Goal: Task Accomplishment & Management: Manage account settings

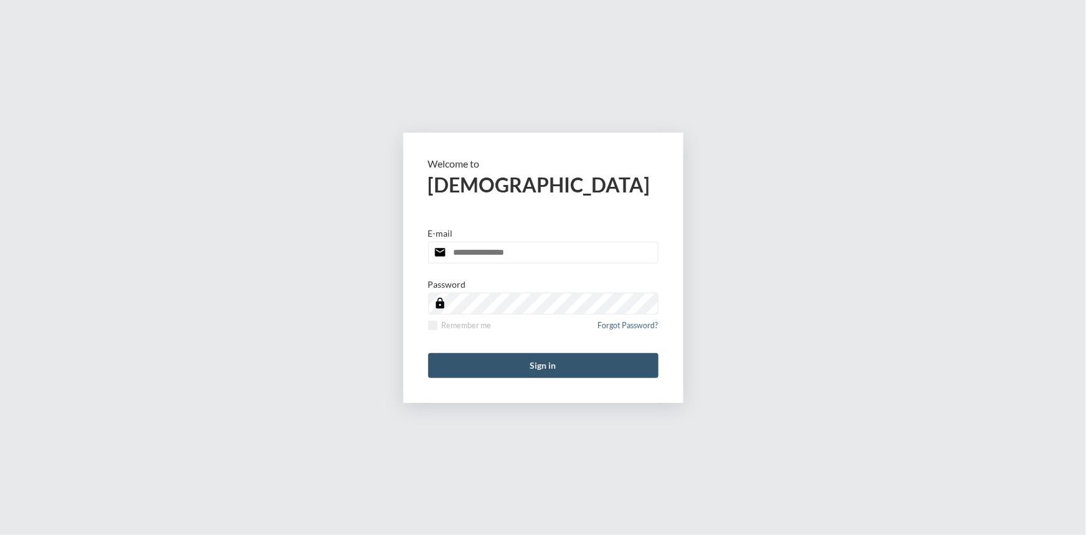
type input "**********"
click at [559, 369] on button "Sign in" at bounding box center [543, 365] width 230 height 25
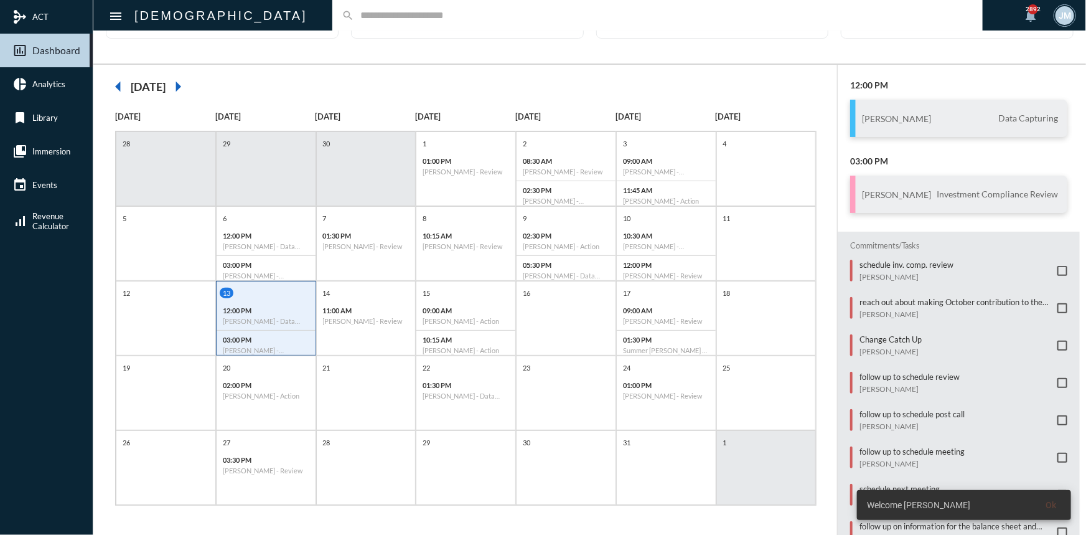
scroll to position [113, 0]
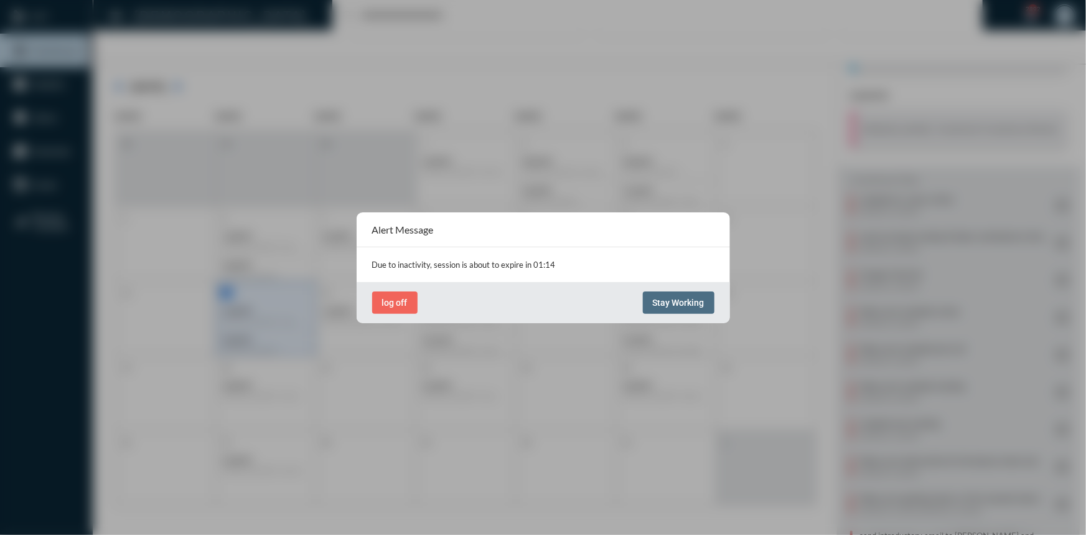
click at [675, 300] on span "Stay Working" at bounding box center [679, 303] width 52 height 10
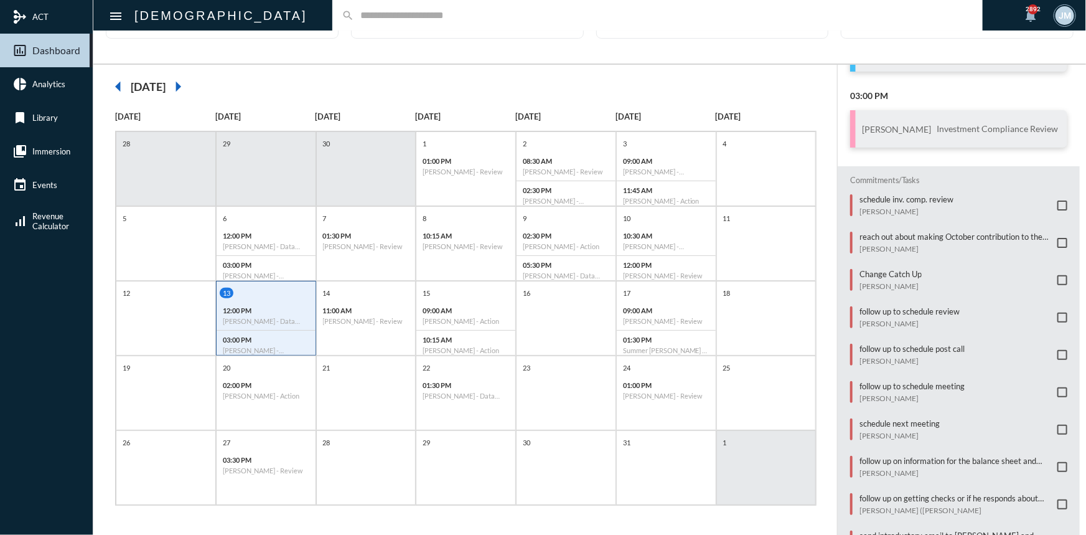
click at [370, 14] on input "text" at bounding box center [663, 15] width 619 height 11
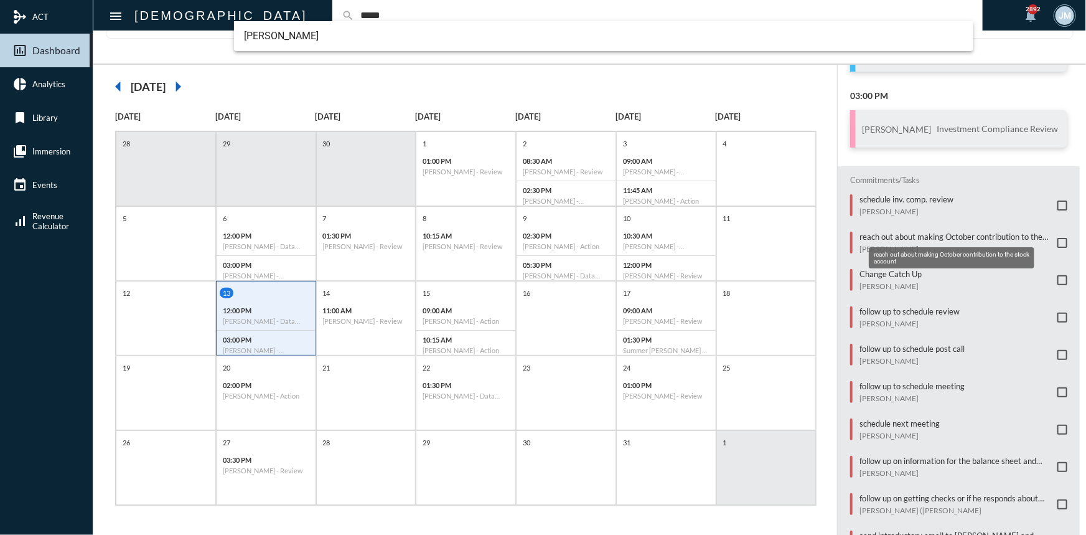
scroll to position [189, 0]
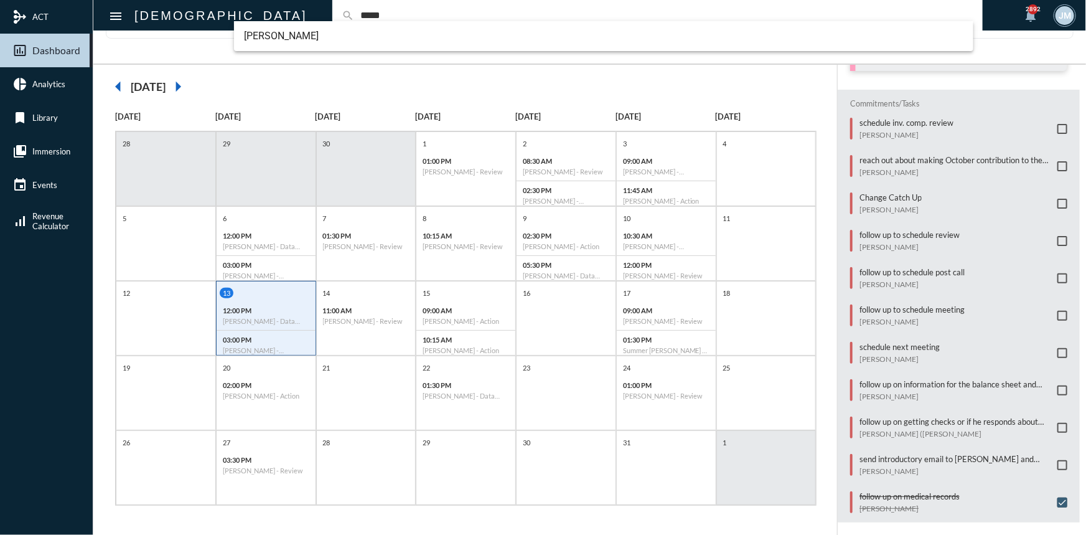
type input "*****"
click at [1058, 311] on span at bounding box center [1063, 316] width 10 height 10
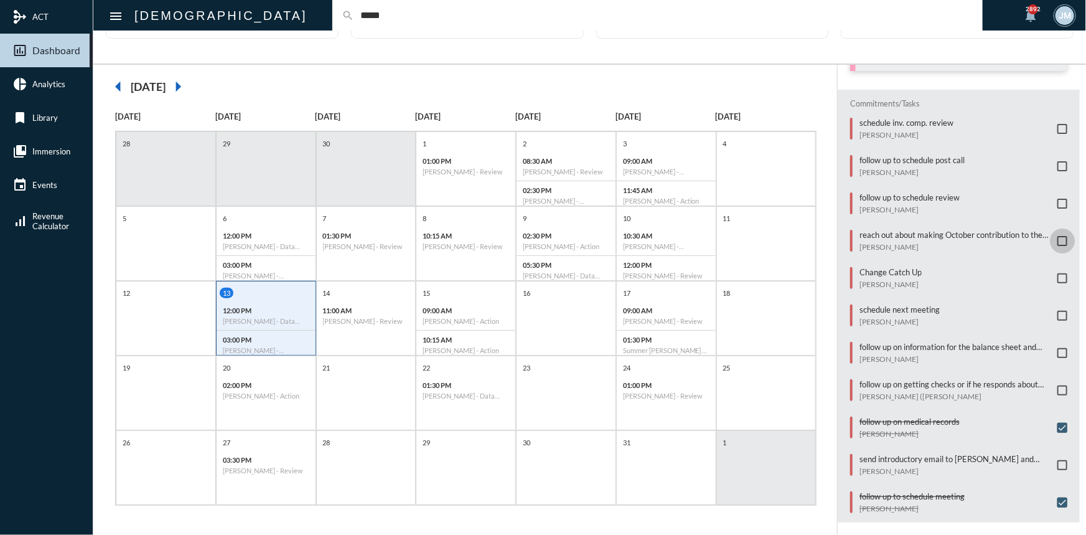
click at [1058, 236] on span at bounding box center [1063, 241] width 10 height 10
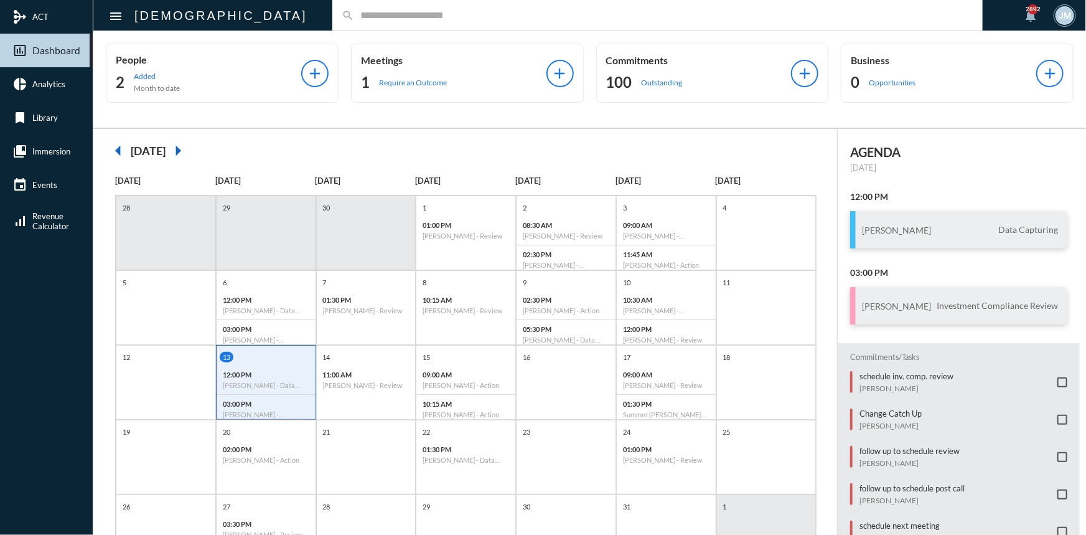
click at [354, 17] on input "text" at bounding box center [663, 15] width 619 height 11
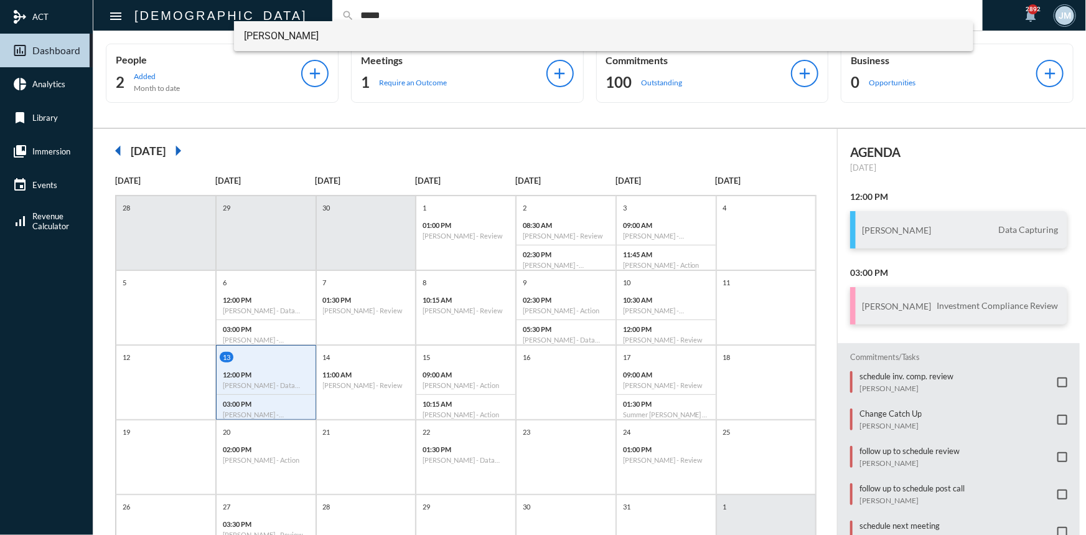
type input "*****"
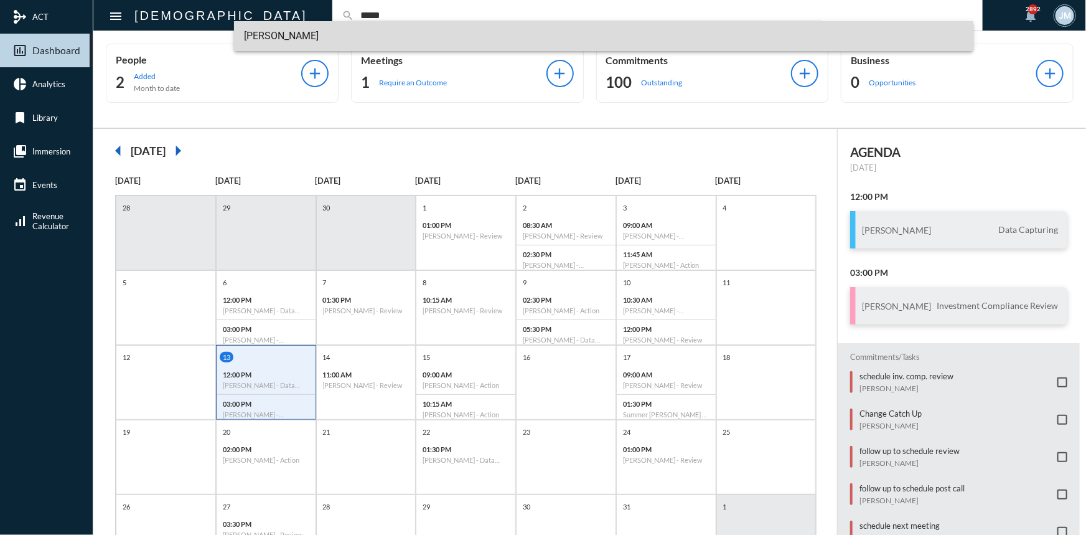
click at [265, 39] on span "[PERSON_NAME]" at bounding box center [604, 36] width 720 height 30
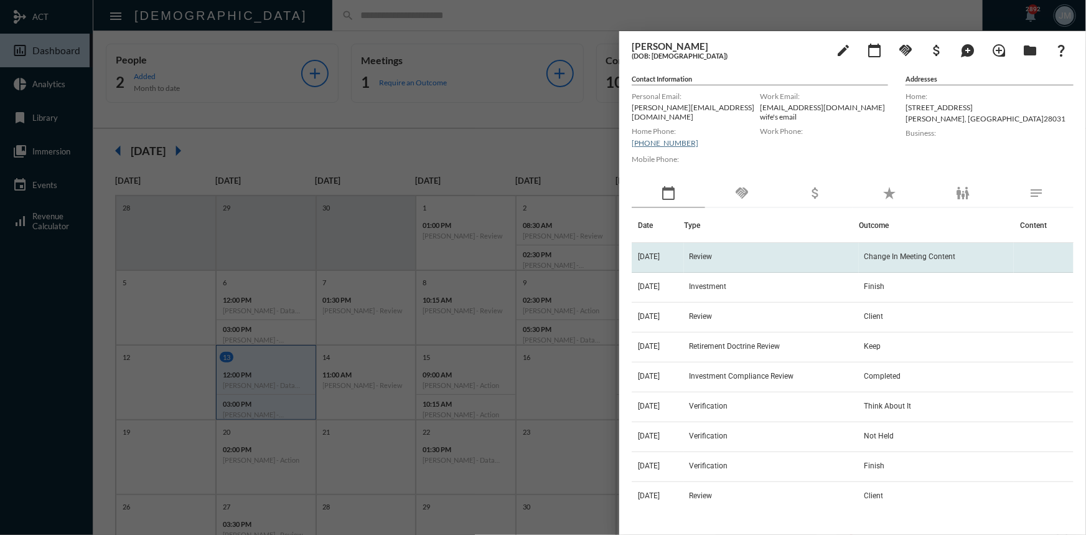
click at [710, 252] on span "Review" at bounding box center [700, 256] width 23 height 9
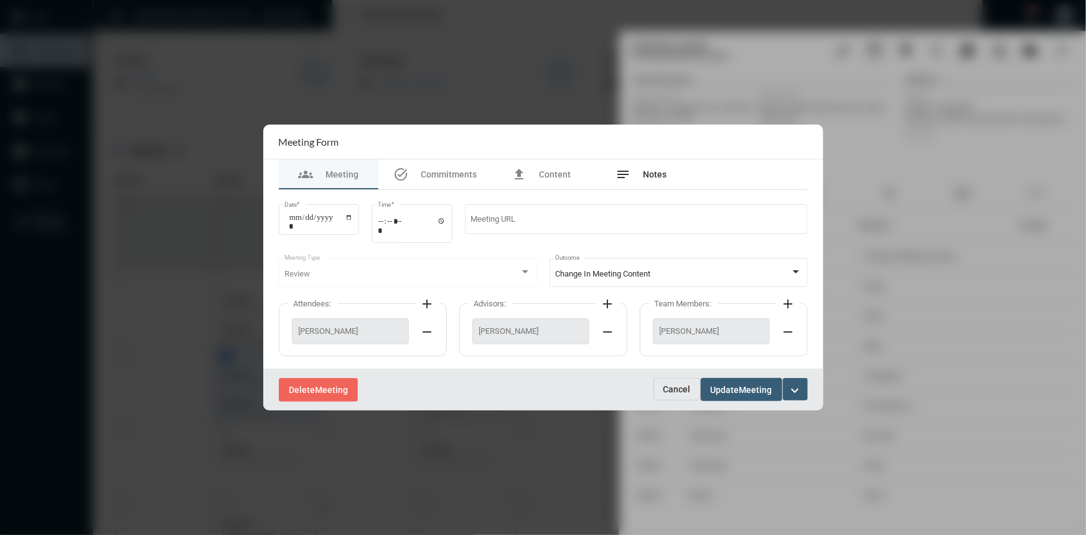
click at [652, 169] on span "Notes" at bounding box center [655, 174] width 24 height 10
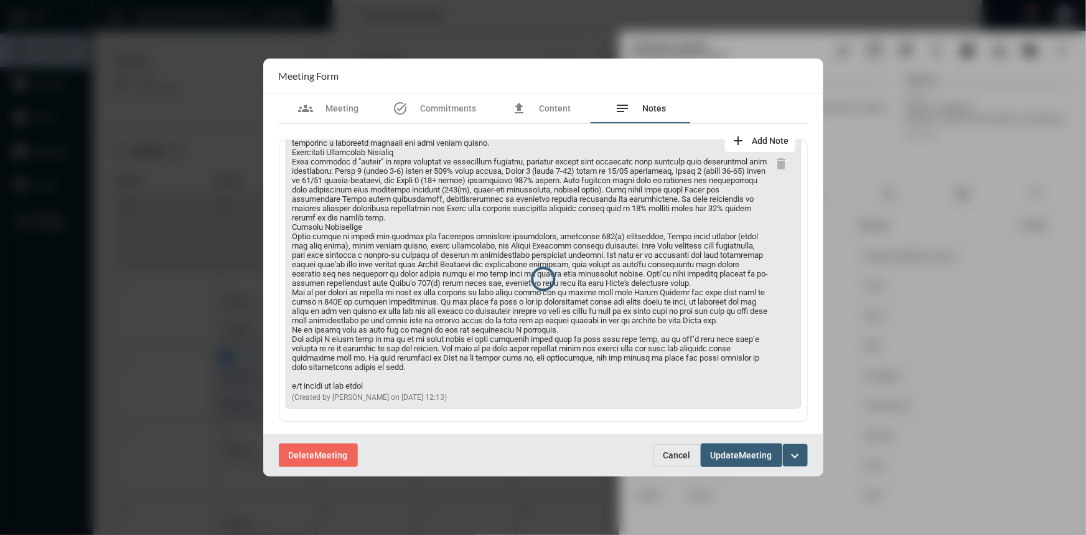
scroll to position [309, 0]
click at [674, 451] on span "Cancel" at bounding box center [677, 455] width 27 height 10
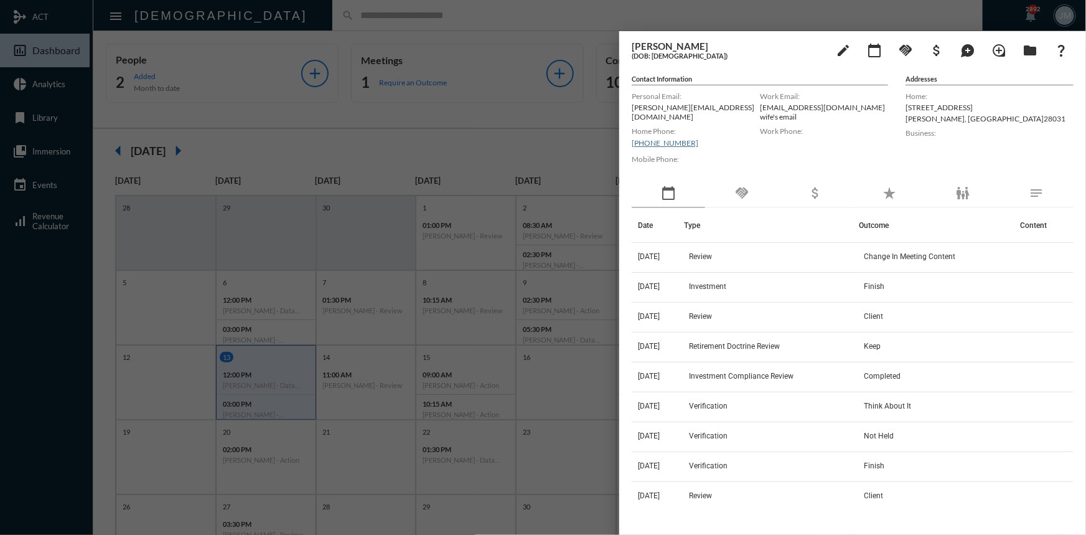
click at [588, 118] on div at bounding box center [543, 267] width 1086 height 535
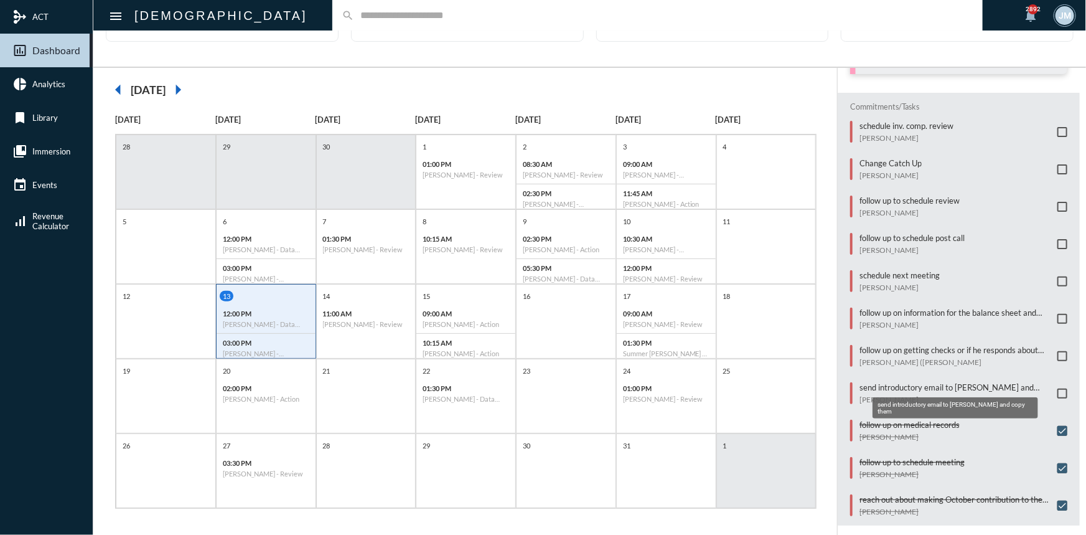
scroll to position [64, 0]
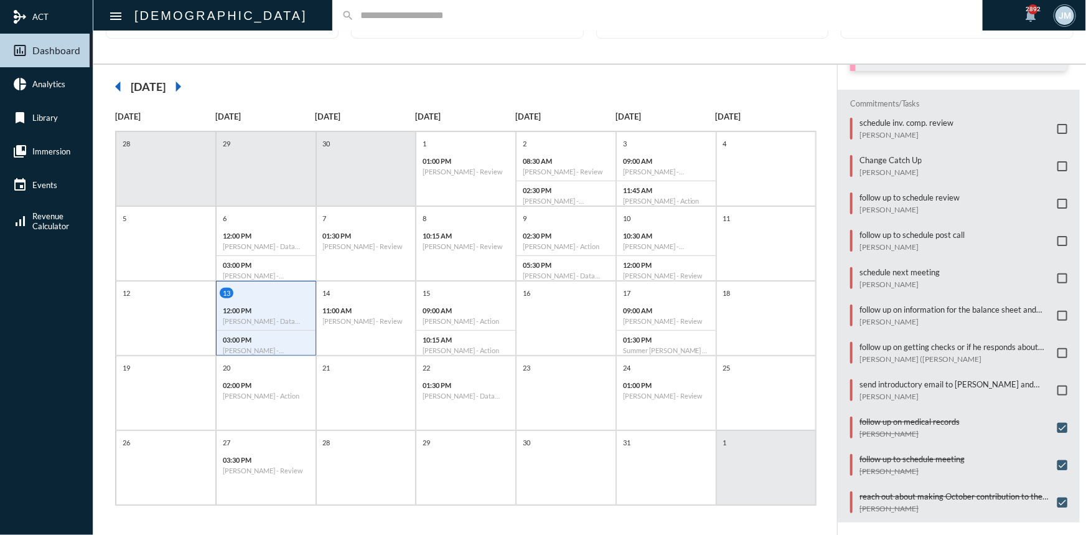
click at [1058, 273] on span at bounding box center [1063, 278] width 10 height 10
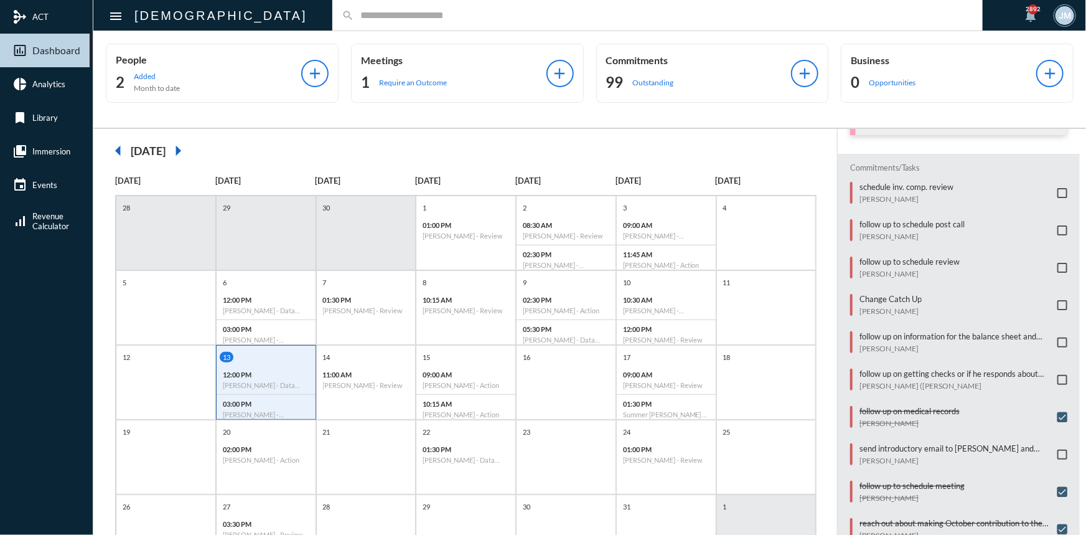
click at [354, 17] on input "text" at bounding box center [663, 15] width 619 height 11
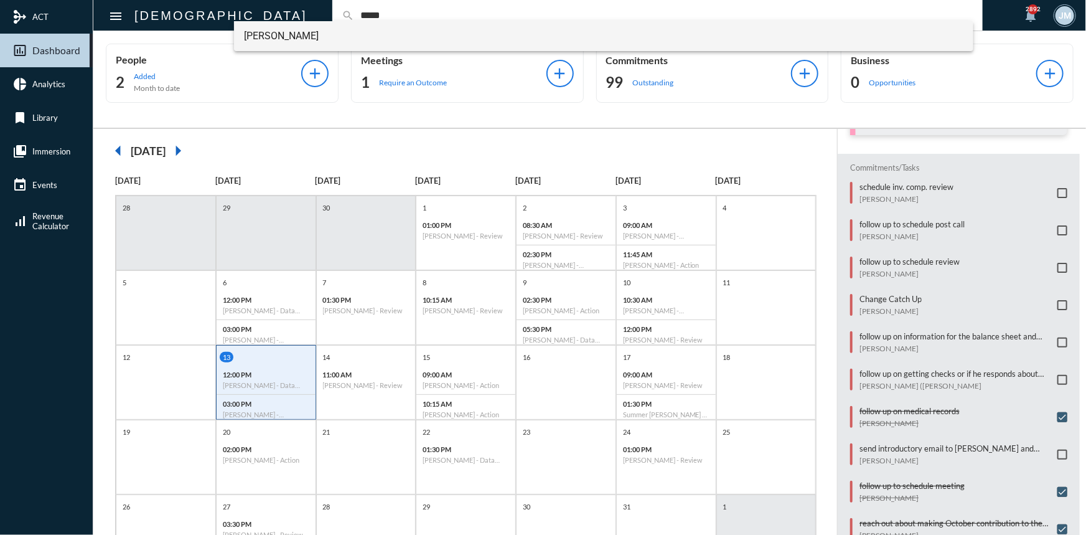
type input "*****"
click at [302, 35] on span "[PERSON_NAME]" at bounding box center [604, 36] width 720 height 30
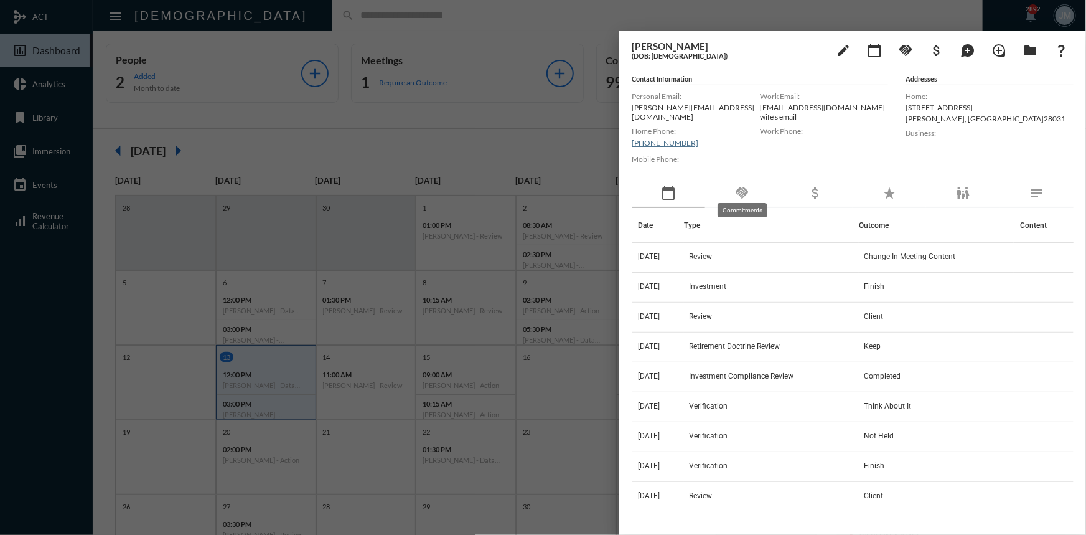
click at [740, 186] on mat-icon "handshake" at bounding box center [742, 193] width 15 height 15
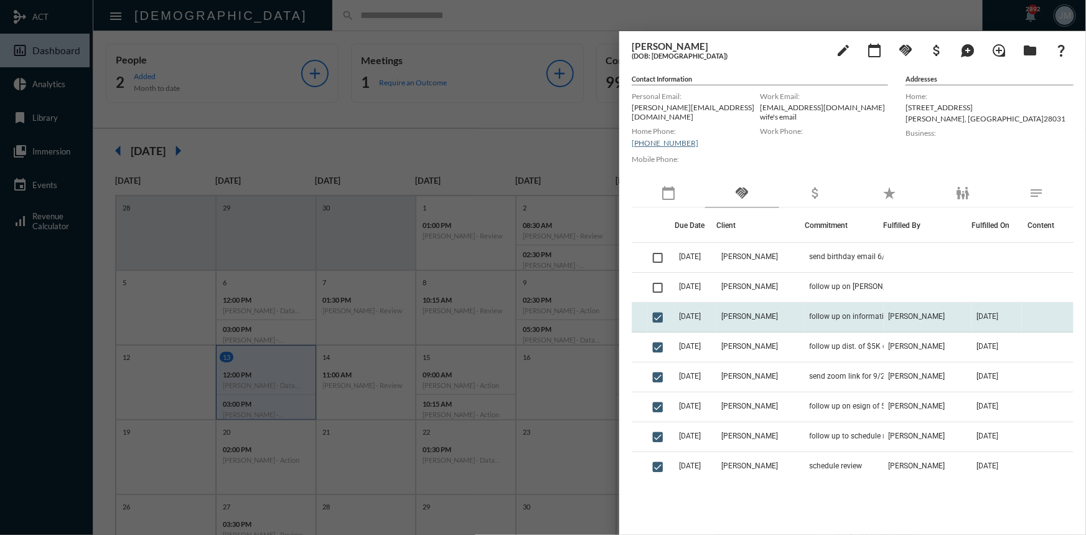
click at [774, 308] on td "Chris Doyle" at bounding box center [761, 318] width 88 height 30
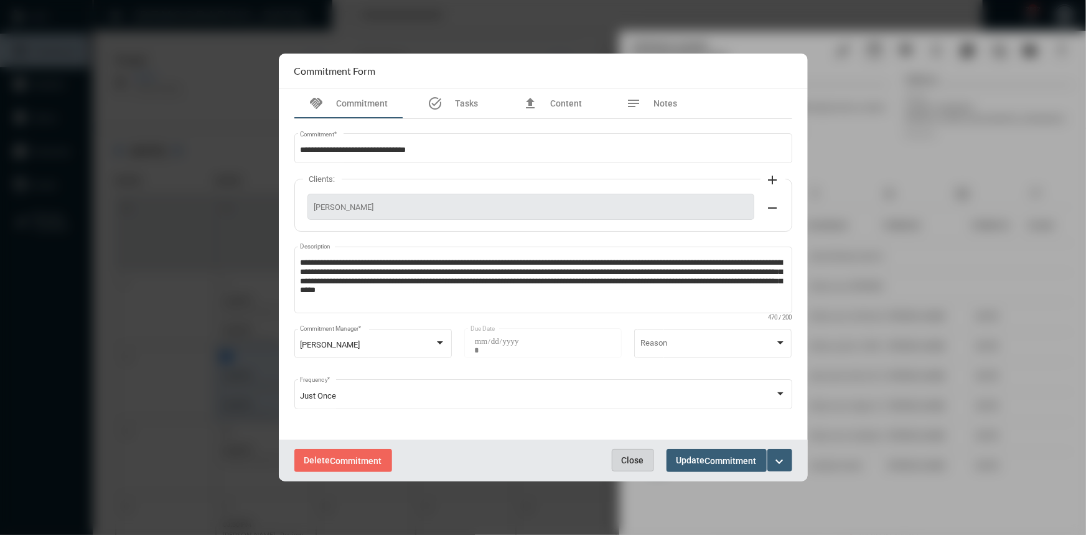
click at [647, 459] on button "Close" at bounding box center [633, 460] width 42 height 22
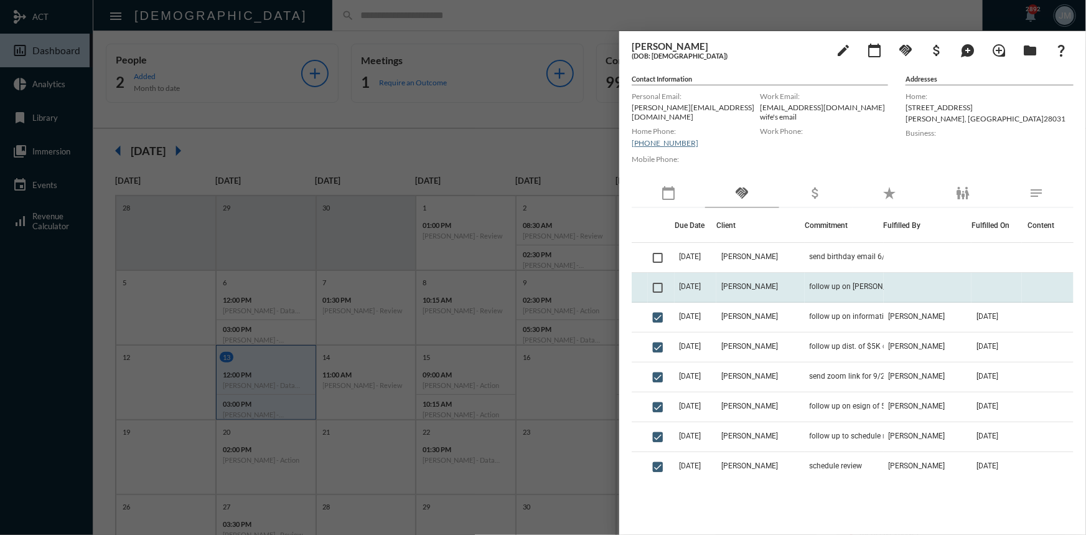
click at [657, 283] on span at bounding box center [658, 288] width 10 height 10
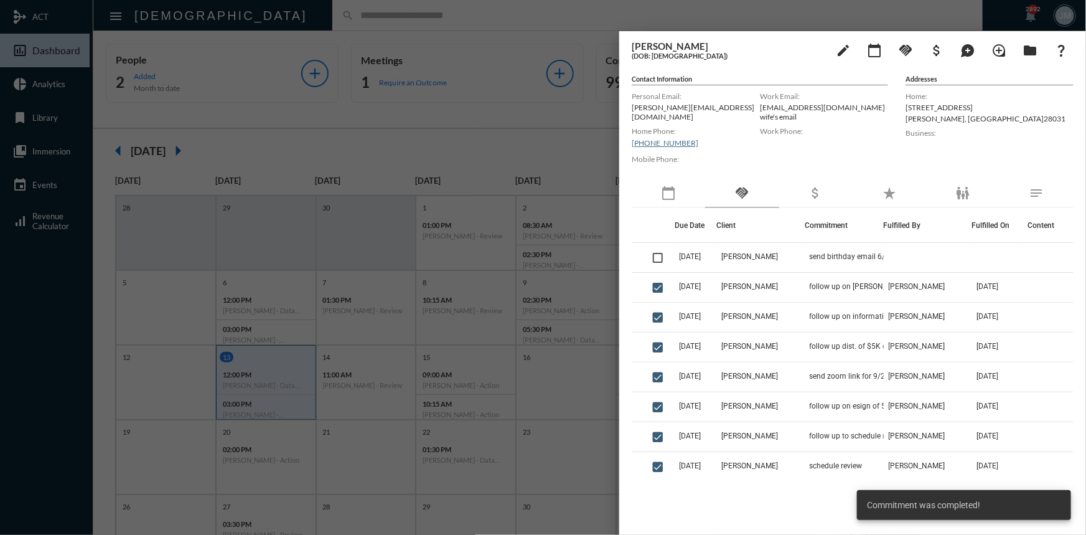
click at [406, 133] on div at bounding box center [543, 267] width 1086 height 535
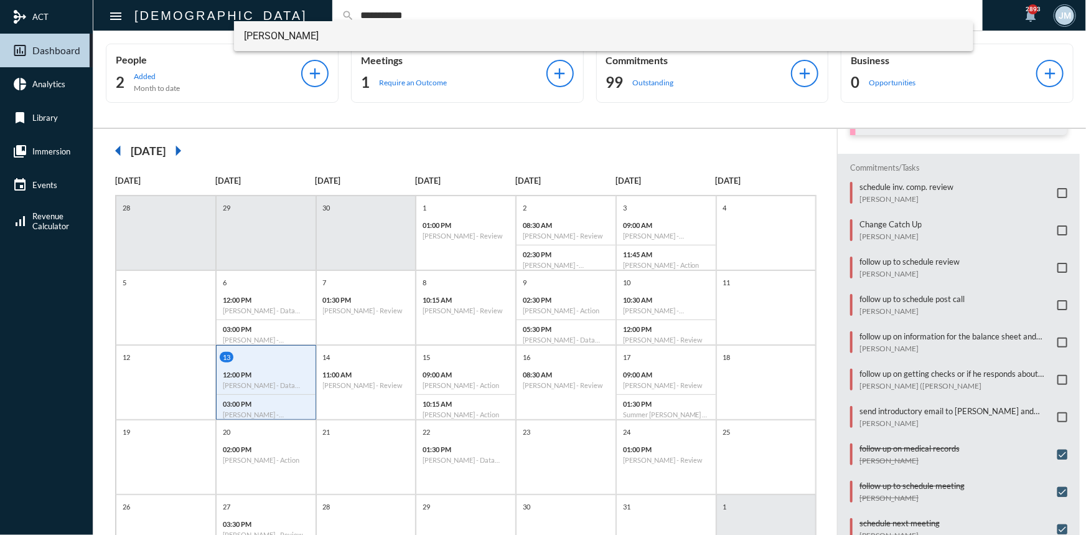
type input "**********"
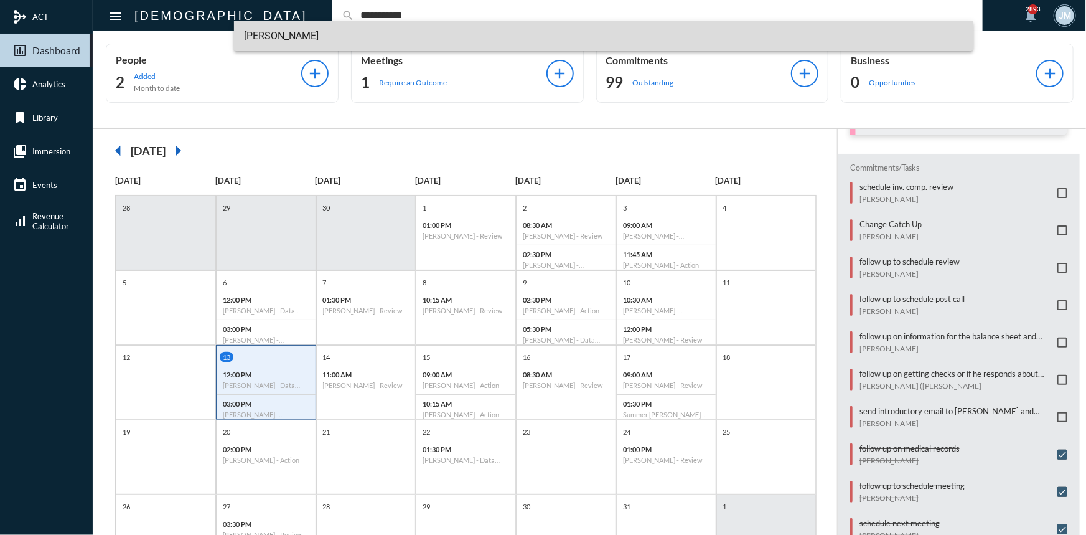
click at [272, 34] on span "Chase Frady" at bounding box center [604, 36] width 720 height 30
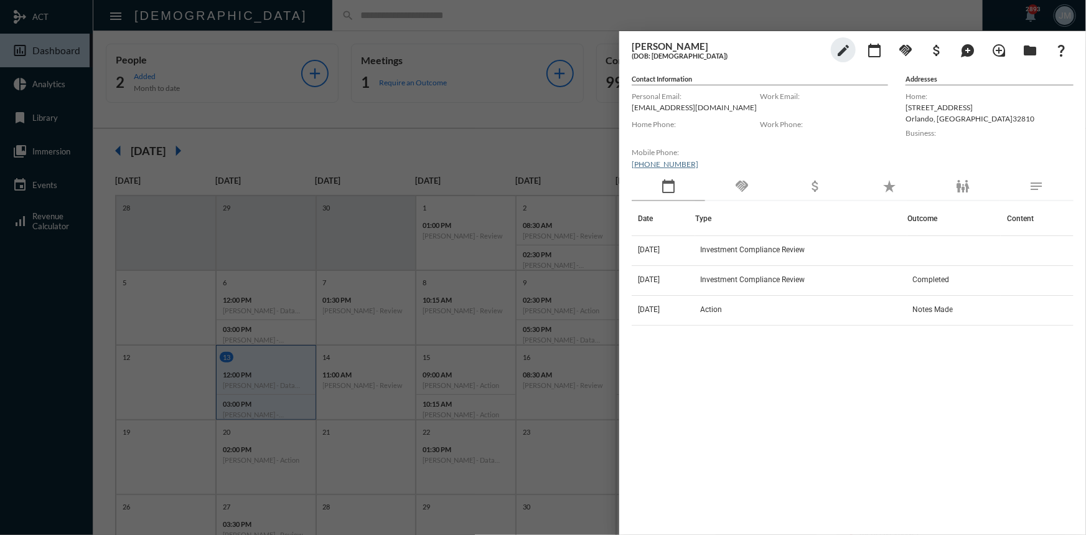
click at [436, 83] on div at bounding box center [543, 267] width 1086 height 535
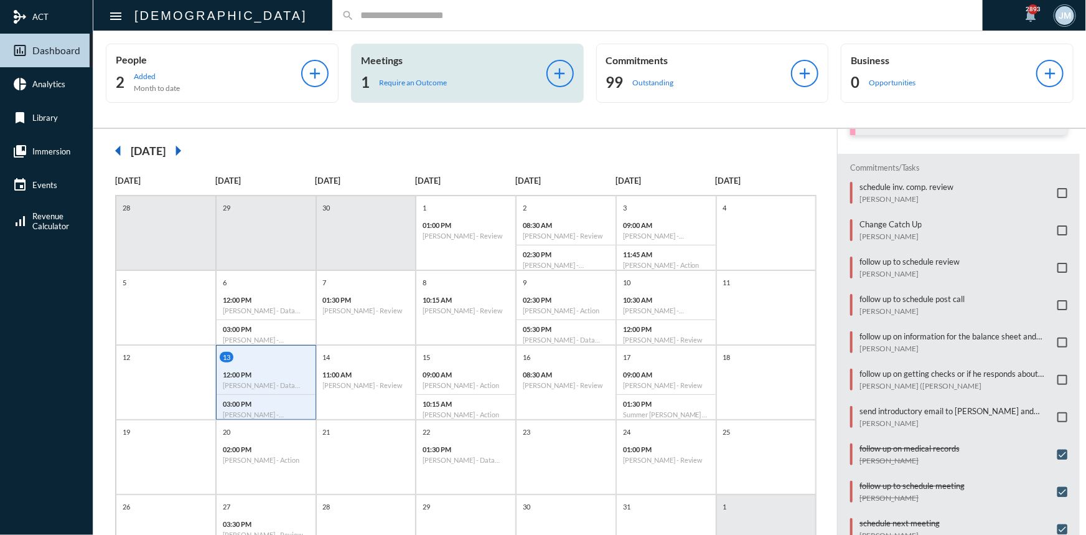
click at [380, 57] on p "Meetings" at bounding box center [454, 60] width 186 height 12
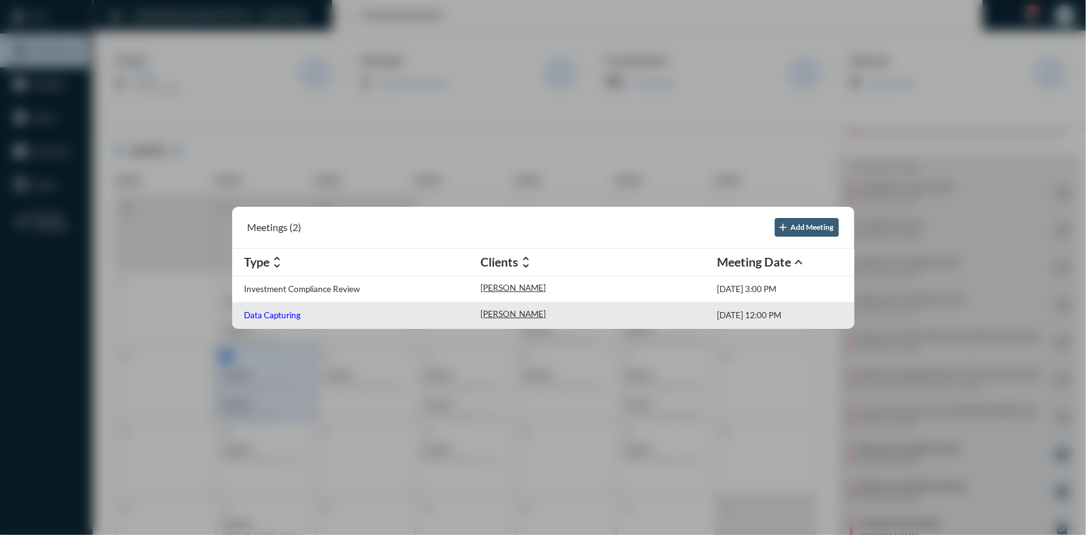
click at [271, 316] on p "Data Capturing" at bounding box center [273, 315] width 57 height 10
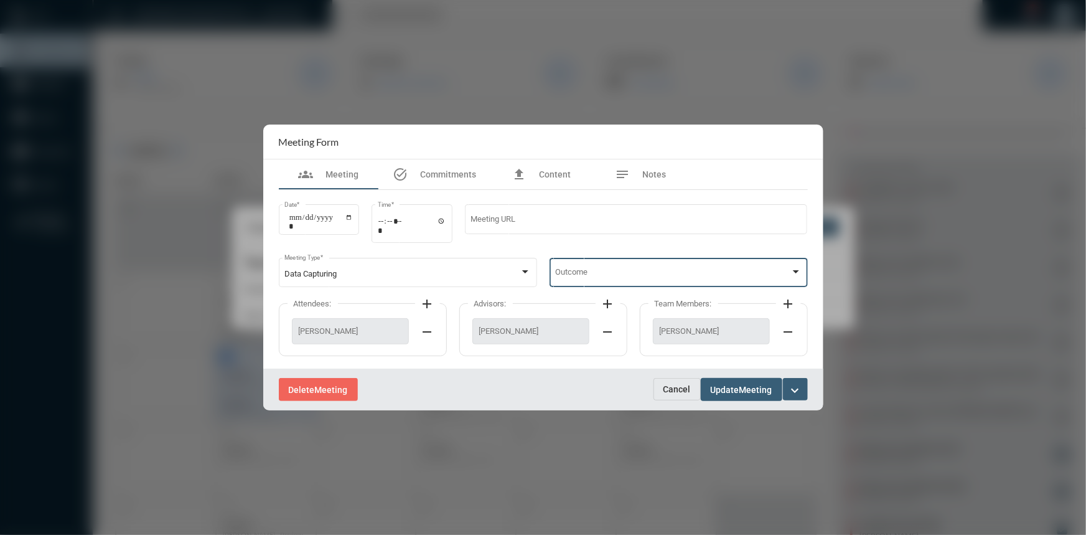
click at [800, 272] on div at bounding box center [796, 272] width 11 height 10
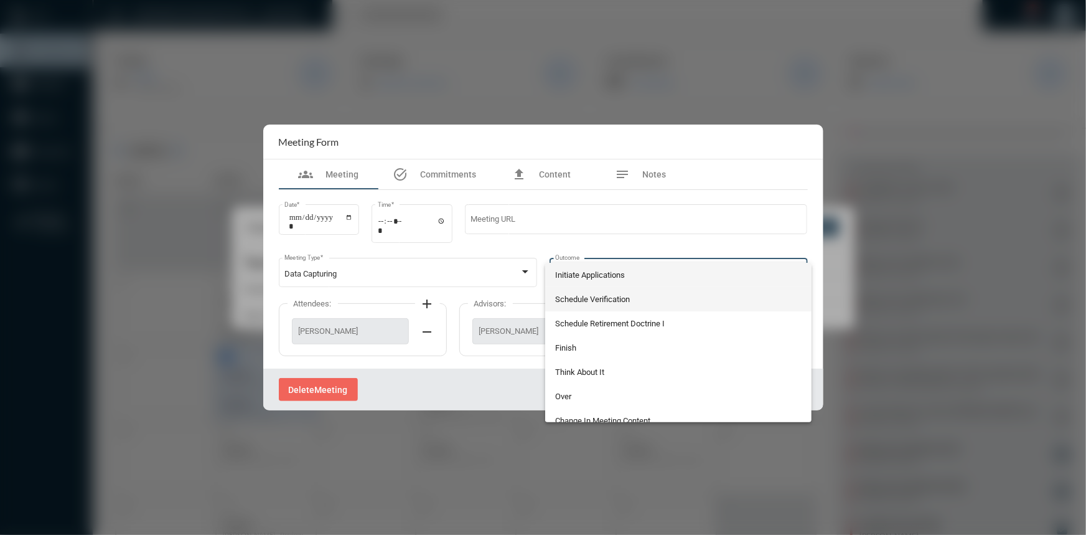
click at [596, 300] on span "Schedule Verification" at bounding box center [678, 299] width 247 height 24
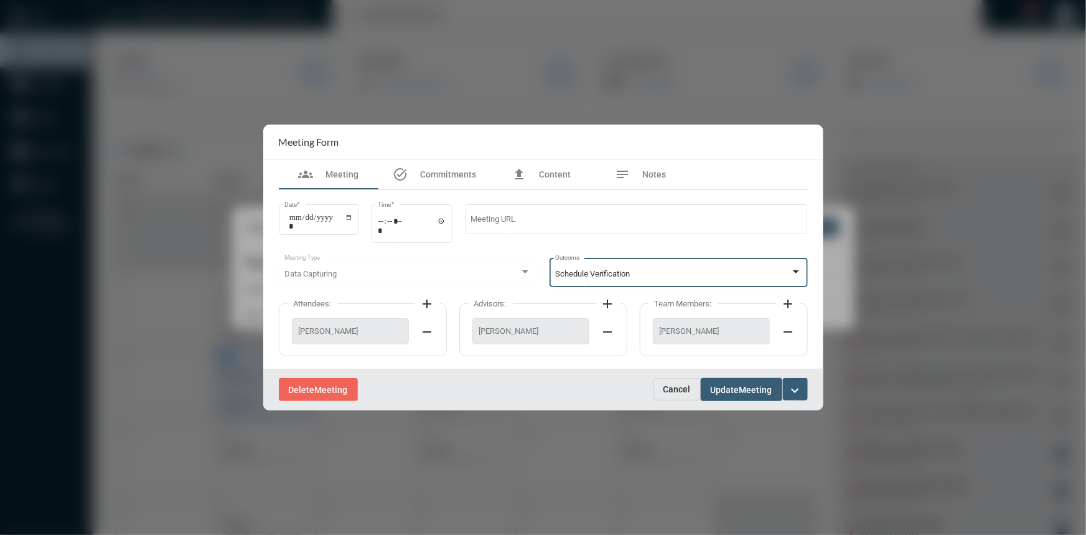
click at [718, 381] on button "Update Meeting" at bounding box center [742, 389] width 82 height 23
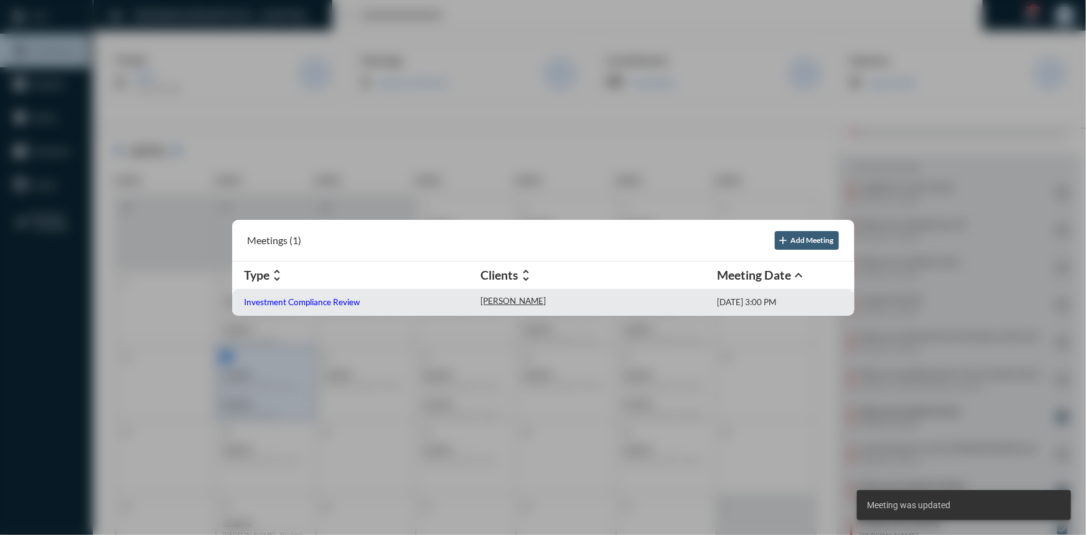
click at [274, 299] on p "Investment Compliance Review" at bounding box center [303, 302] width 116 height 10
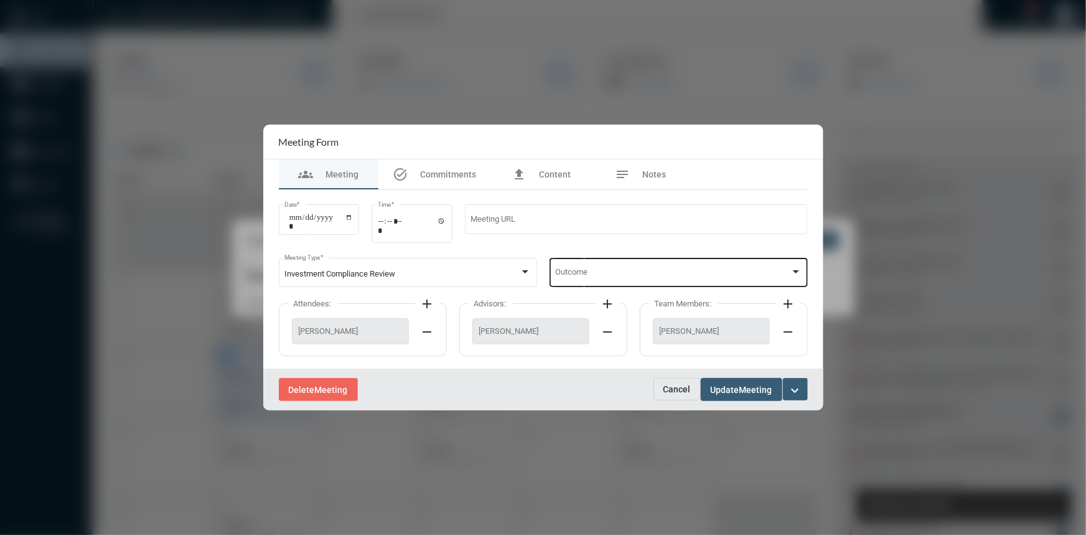
click at [795, 271] on div at bounding box center [796, 271] width 6 height 3
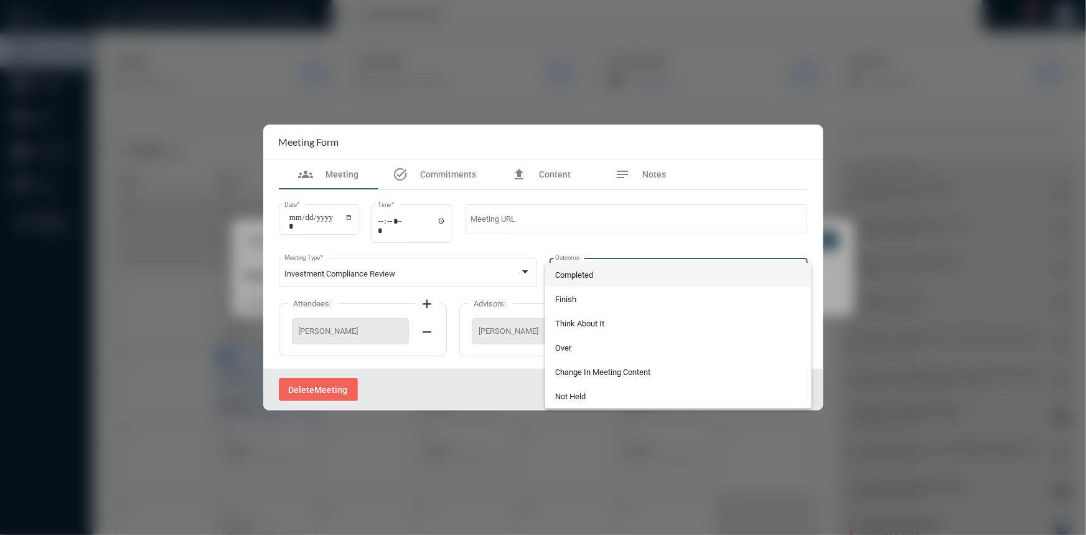
click at [572, 273] on span "Completed" at bounding box center [678, 275] width 247 height 24
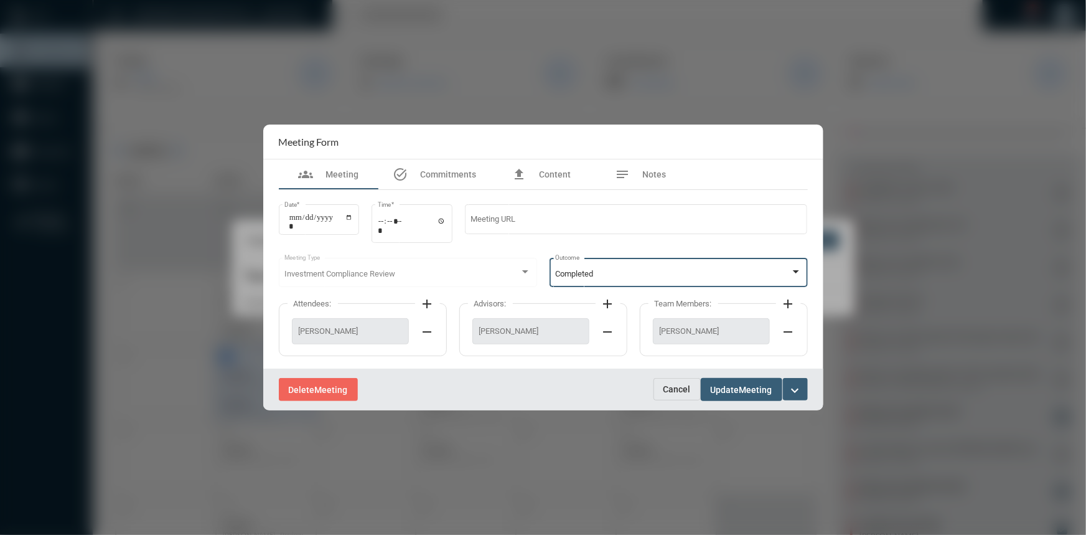
click at [735, 393] on span "Update" at bounding box center [725, 390] width 29 height 10
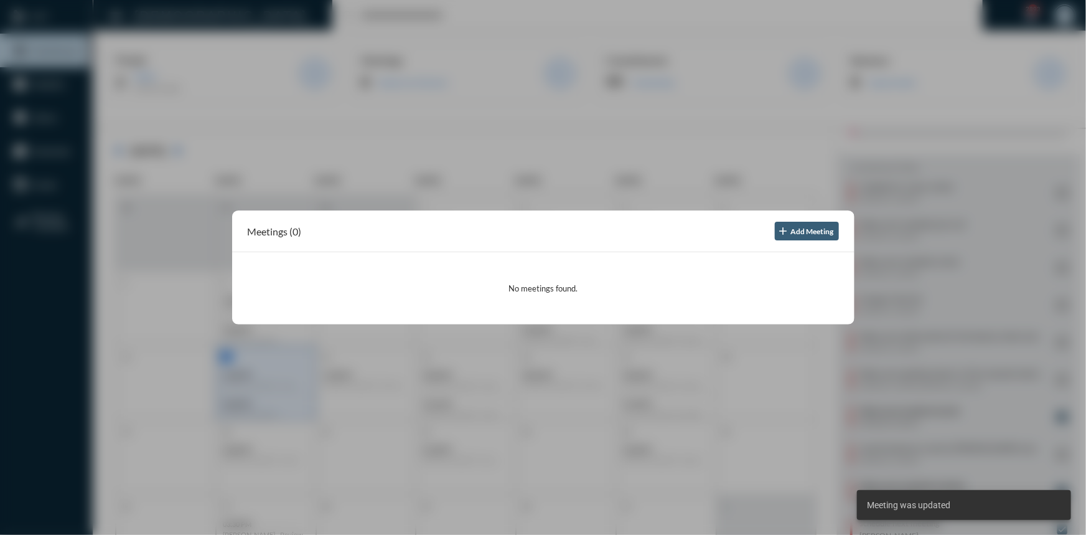
click at [446, 124] on div at bounding box center [543, 267] width 1086 height 535
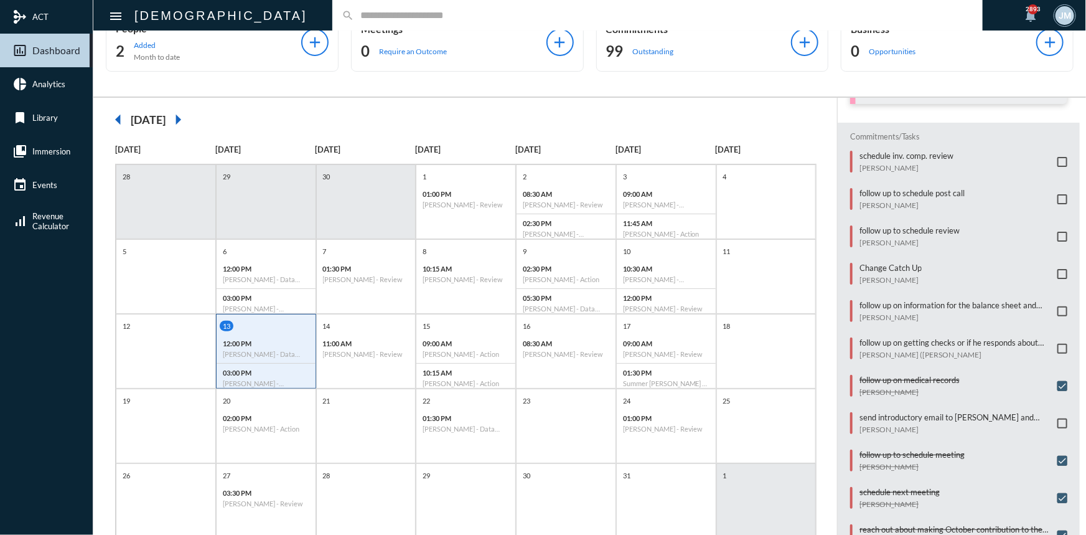
scroll to position [56, 0]
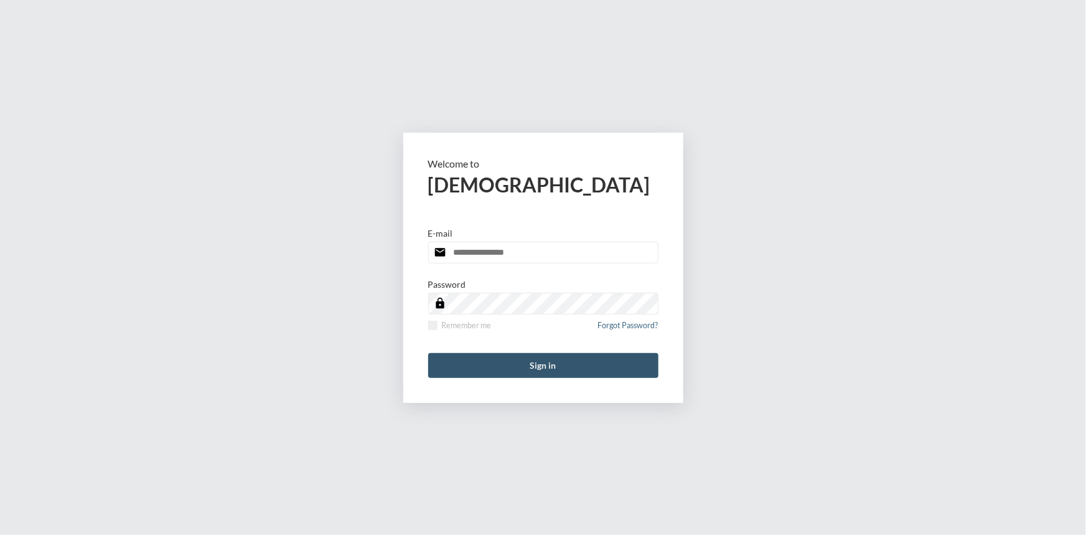
type input "**********"
click at [501, 370] on button "Sign in" at bounding box center [543, 365] width 230 height 25
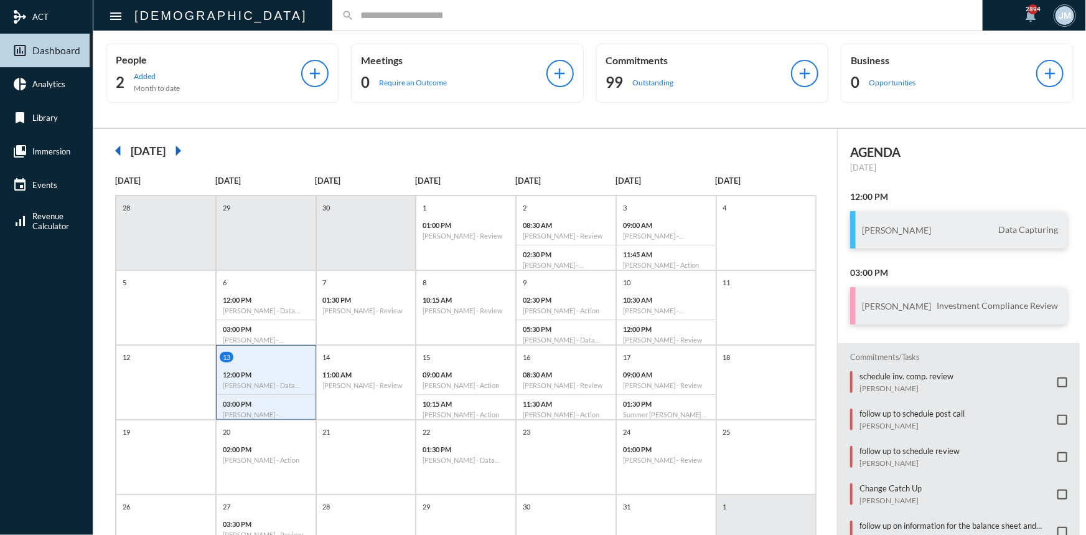
click at [441, 14] on input "text" at bounding box center [663, 15] width 619 height 11
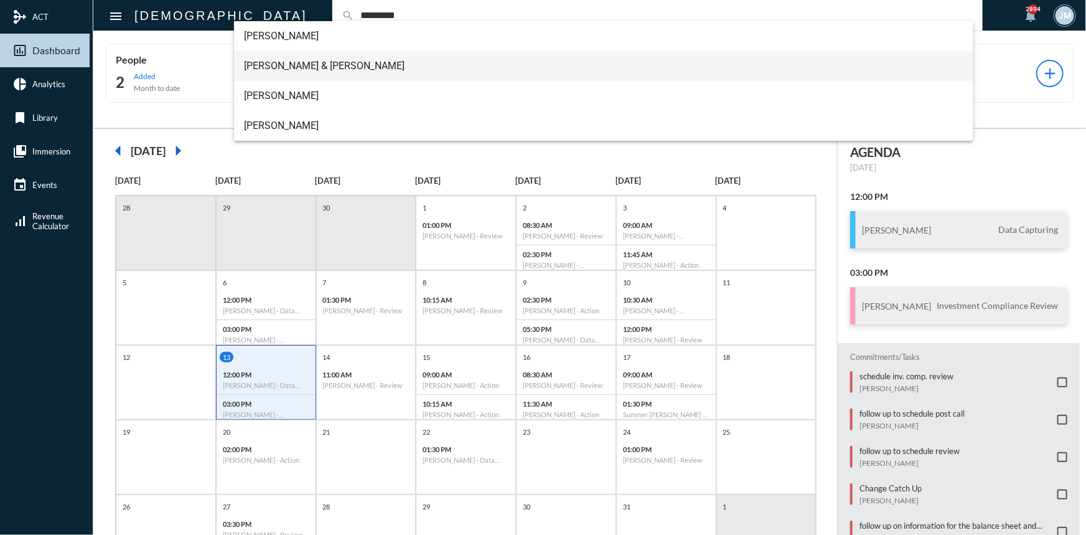
type input "*********"
click at [300, 59] on span "Marjorie & Matt McElreath" at bounding box center [604, 66] width 720 height 30
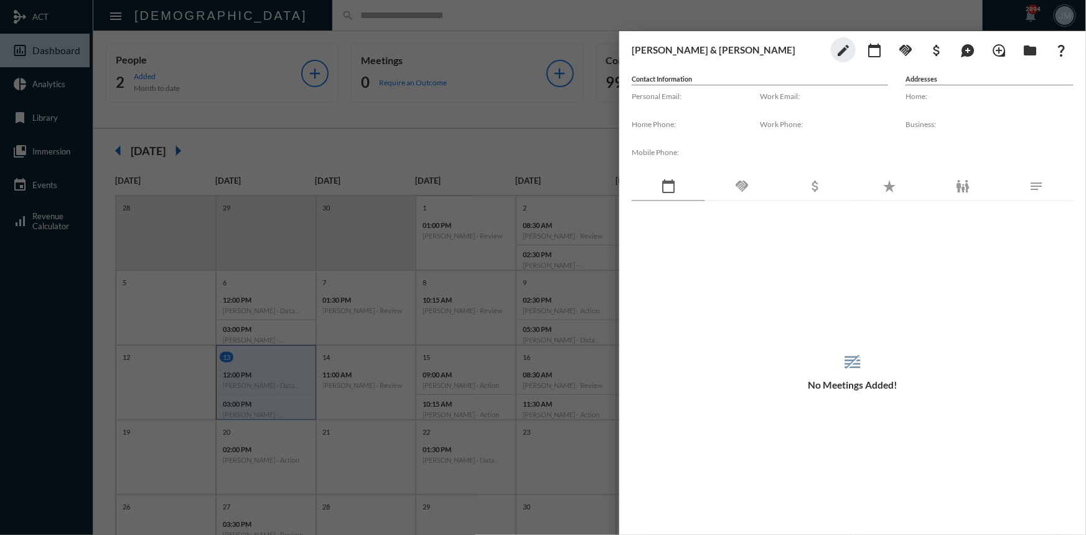
click at [415, 42] on div at bounding box center [543, 267] width 1086 height 535
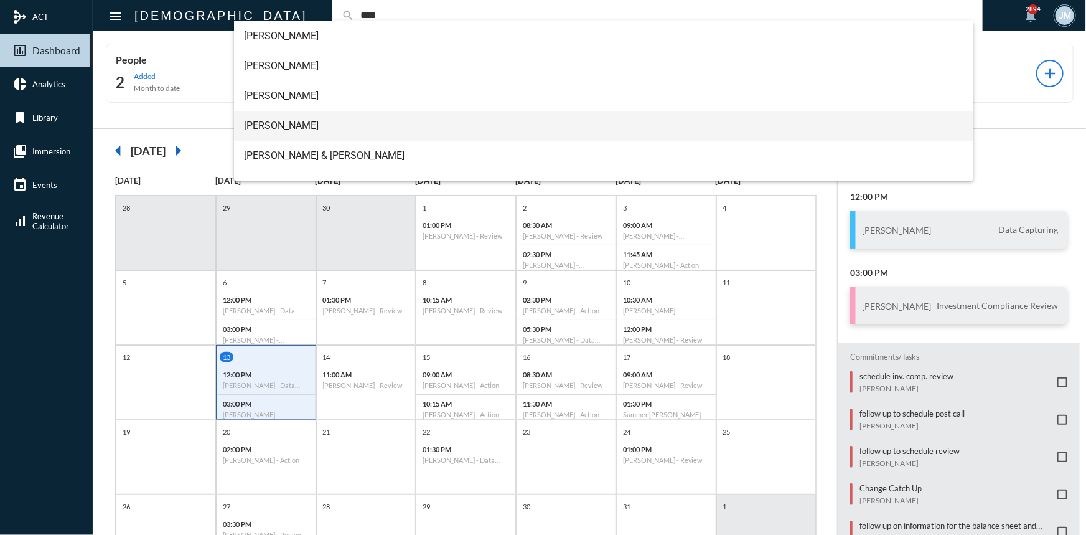
scroll to position [50, 0]
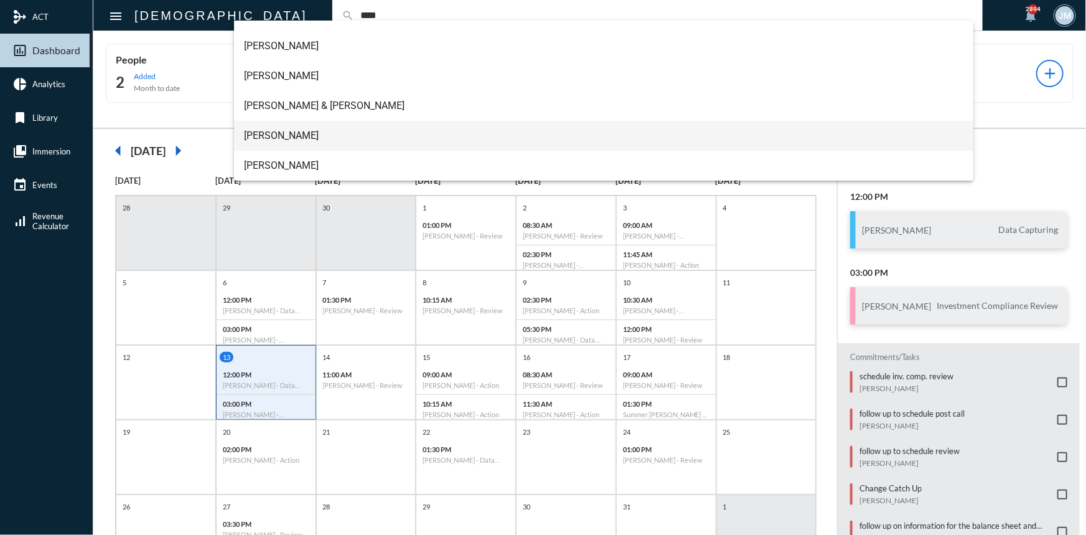
type input "****"
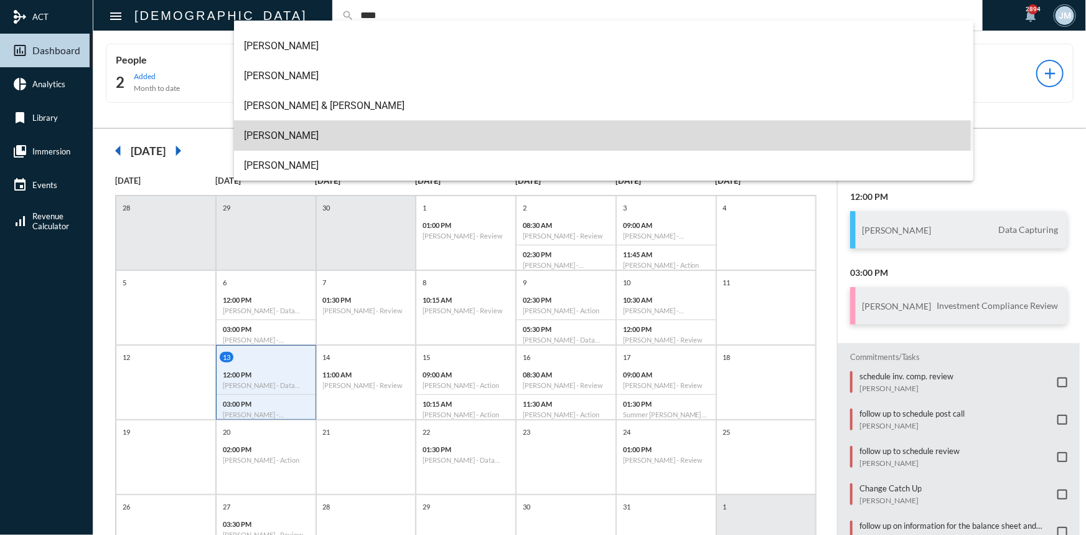
click at [276, 134] on span "Robert McElreath" at bounding box center [604, 136] width 720 height 30
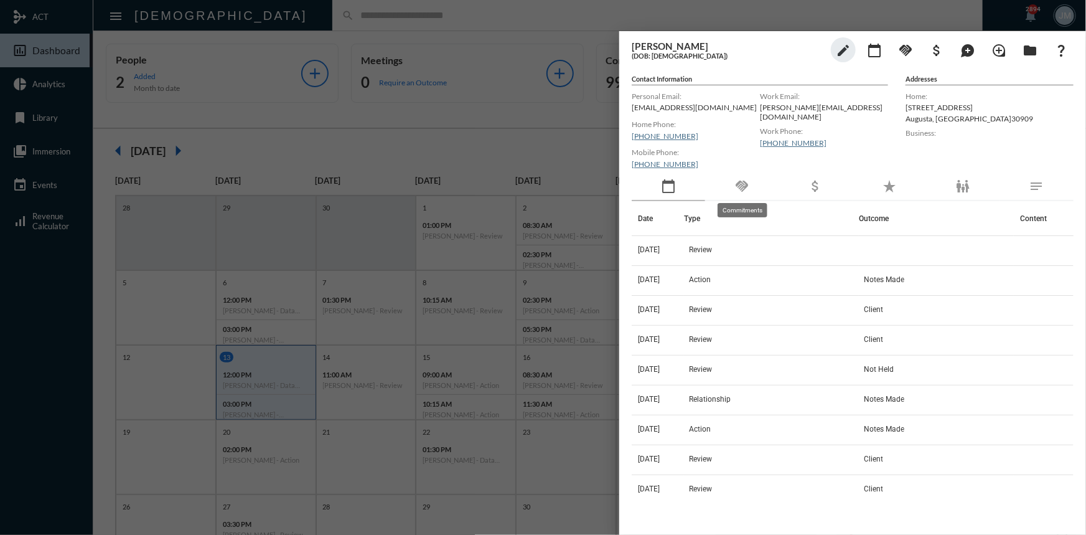
click at [739, 181] on mat-icon "handshake" at bounding box center [742, 186] width 15 height 15
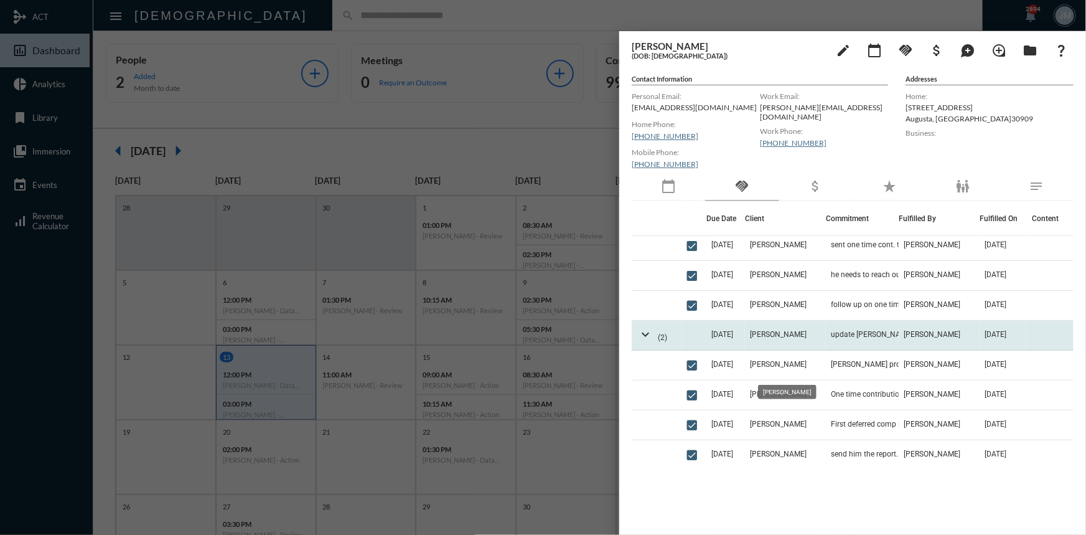
scroll to position [623, 0]
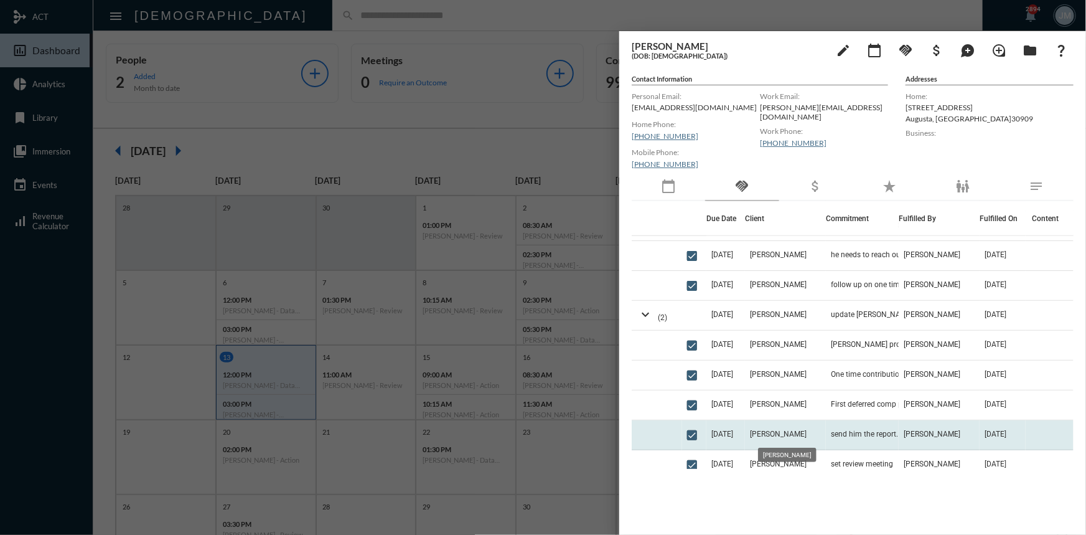
click at [788, 435] on span "Robert McElreath" at bounding box center [778, 434] width 57 height 9
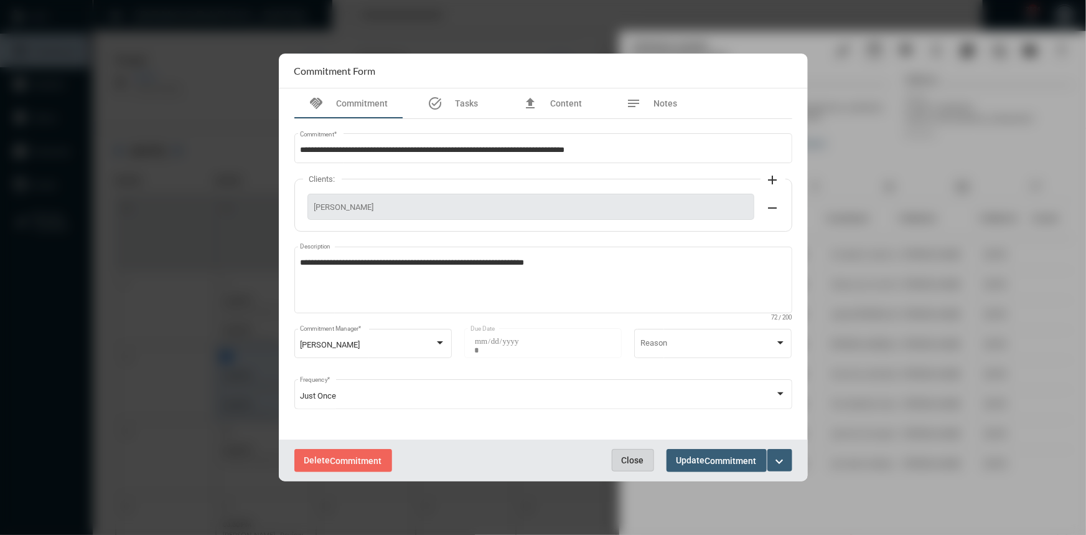
click at [634, 452] on button "Close" at bounding box center [633, 460] width 42 height 22
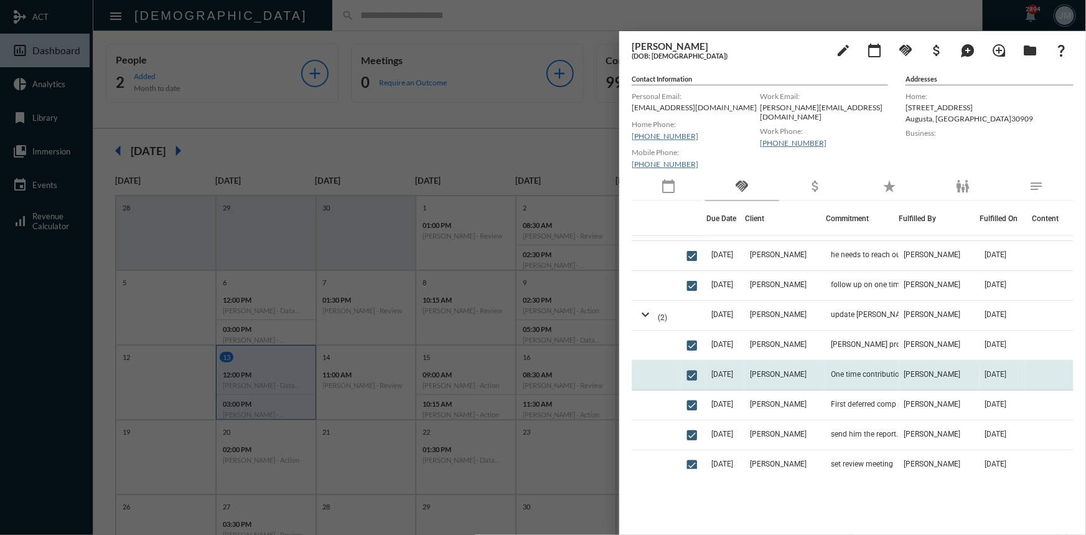
click at [826, 376] on td "Robert McElreath" at bounding box center [785, 375] width 81 height 30
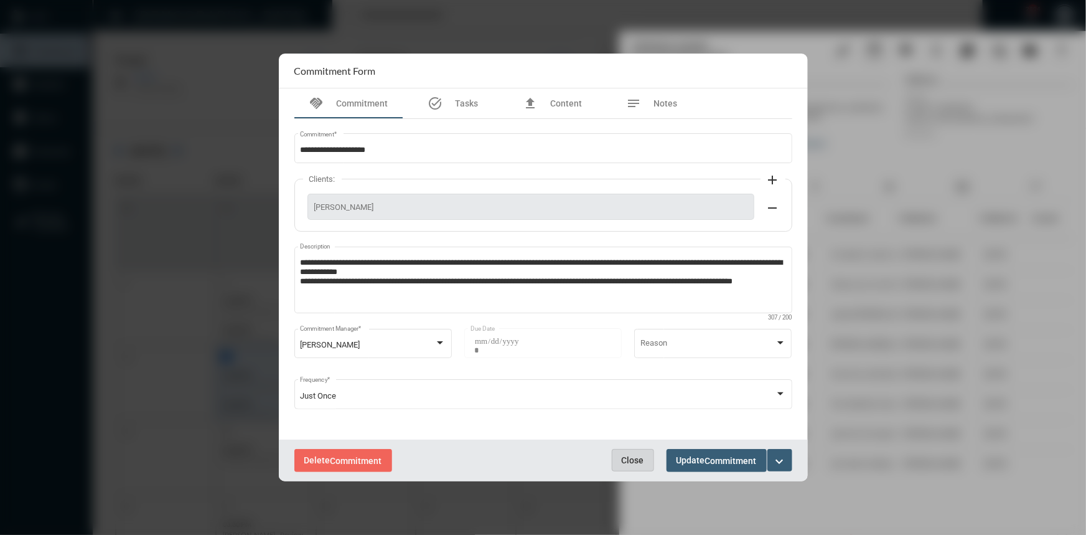
click at [625, 459] on span "Close" at bounding box center [633, 460] width 22 height 10
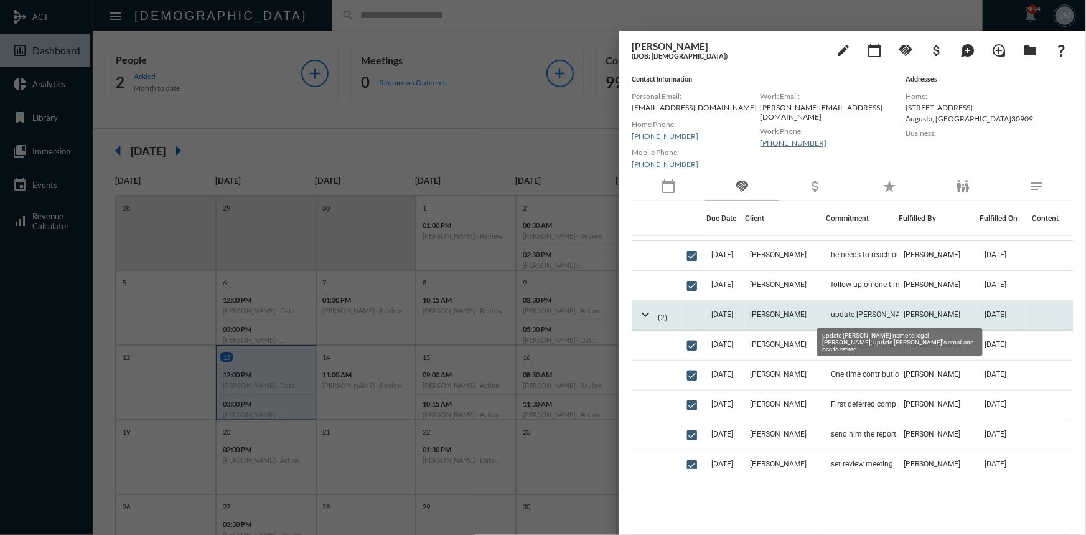
click at [850, 313] on span "update Margie name to legal Marjorie, update Robert's email and occ to retired" at bounding box center [893, 314] width 125 height 9
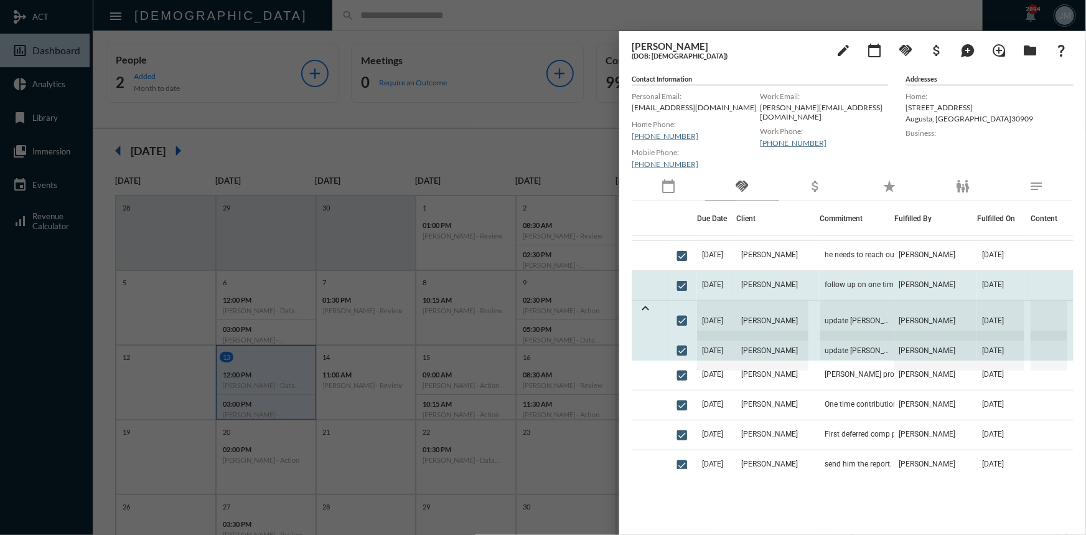
click at [765, 278] on td "Robert McElreath" at bounding box center [778, 286] width 83 height 30
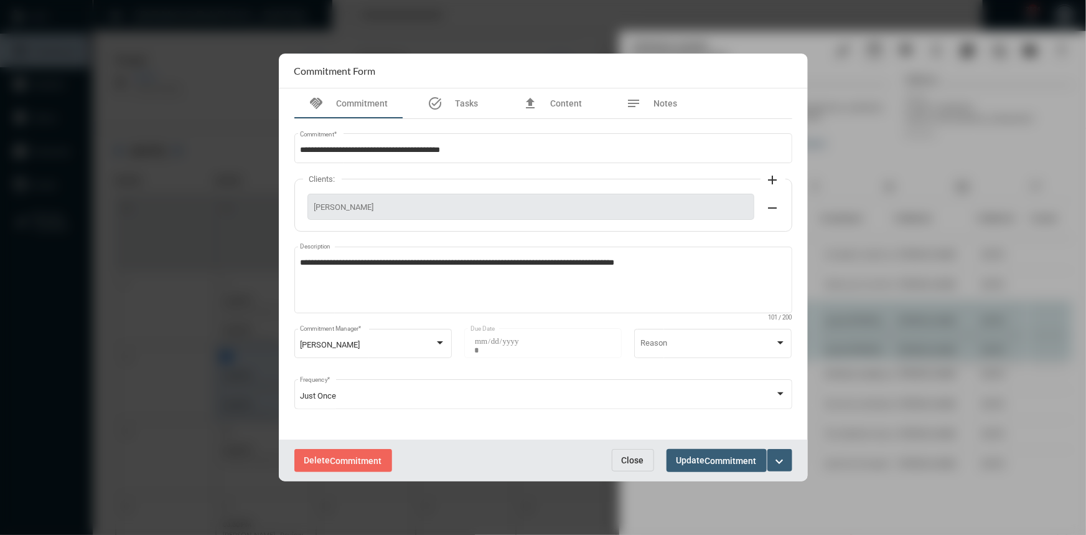
click at [928, 301] on div at bounding box center [543, 267] width 1086 height 535
click at [639, 457] on span "Close" at bounding box center [633, 460] width 22 height 10
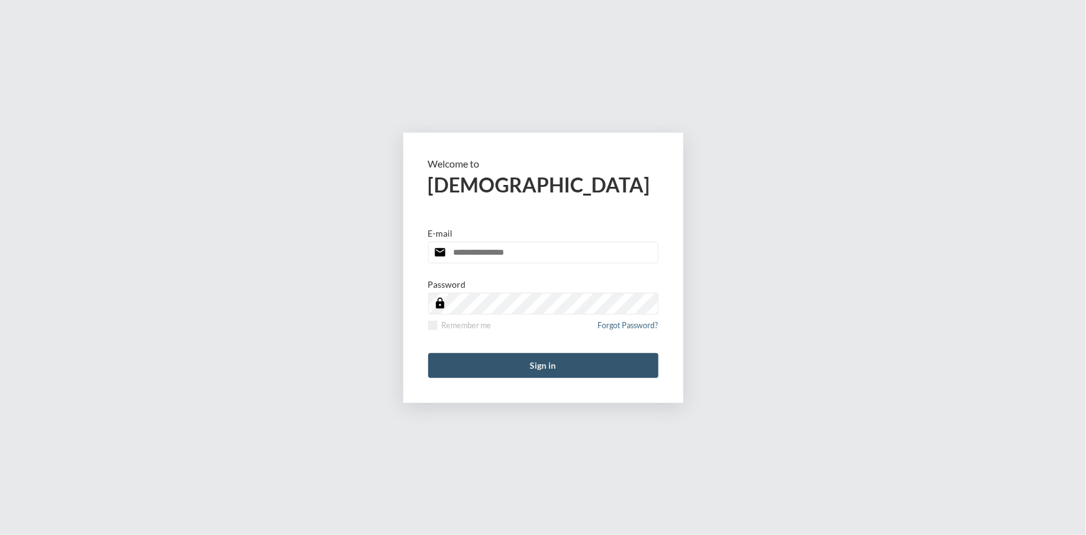
type input "**********"
click at [589, 360] on button "Sign in" at bounding box center [543, 365] width 230 height 25
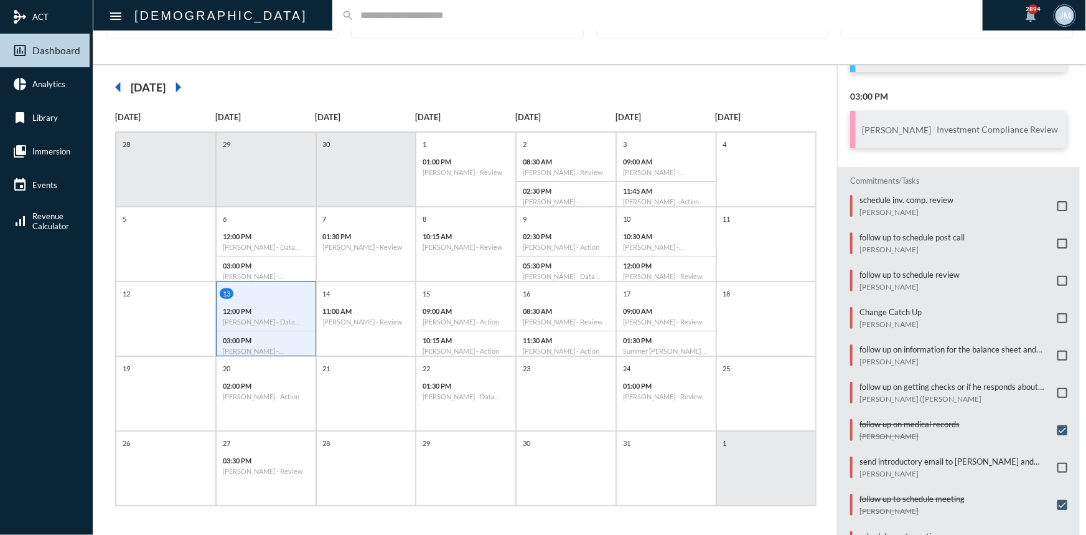
scroll to position [64, 0]
click at [875, 310] on p "Change Catch Up" at bounding box center [891, 311] width 62 height 10
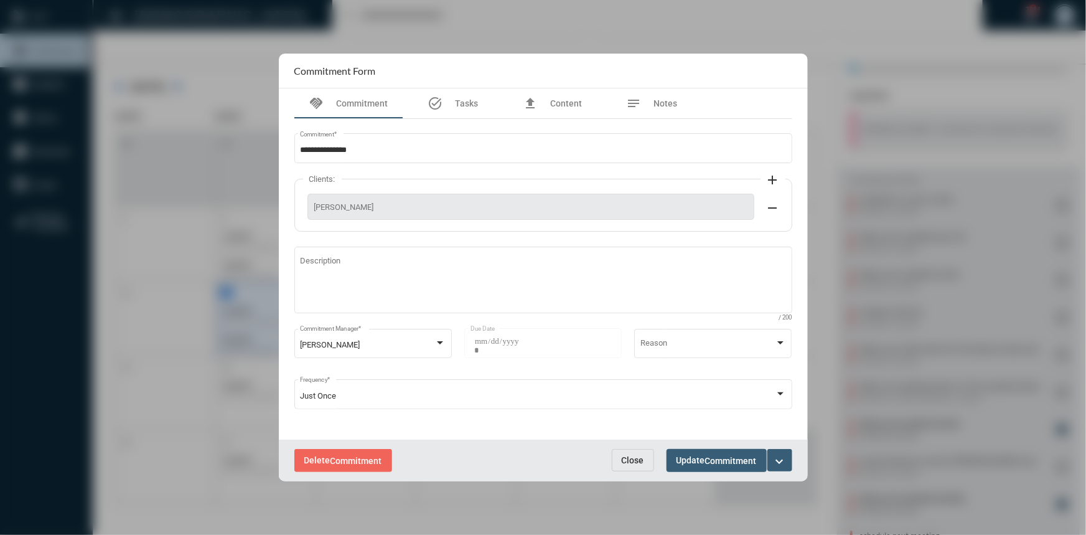
click at [781, 465] on mat-icon "expand_more" at bounding box center [780, 461] width 15 height 15
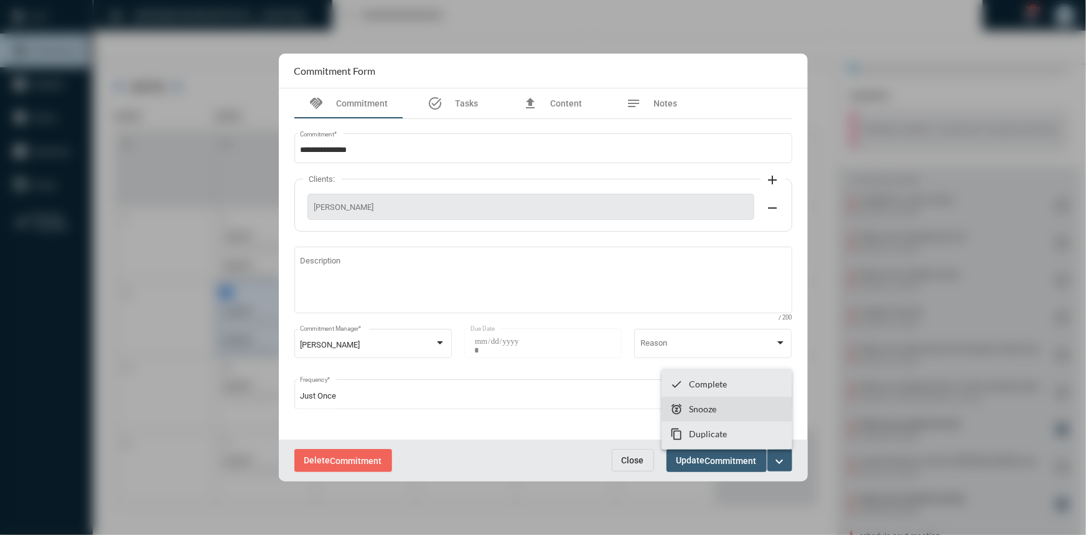
click at [680, 410] on mat-icon "snooze" at bounding box center [677, 409] width 12 height 12
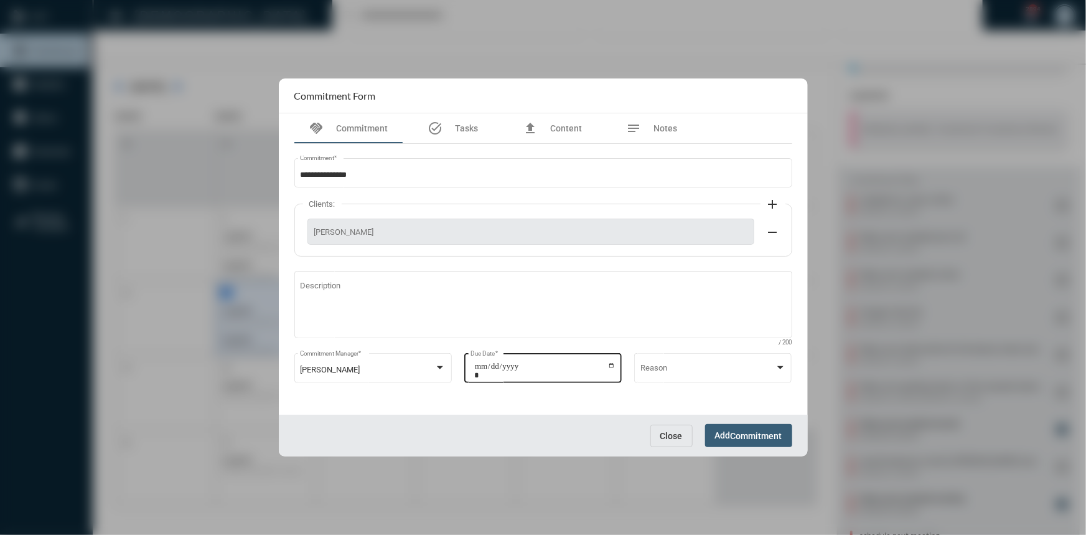
click at [608, 363] on input "**********" at bounding box center [544, 370] width 141 height 17
type input "**********"
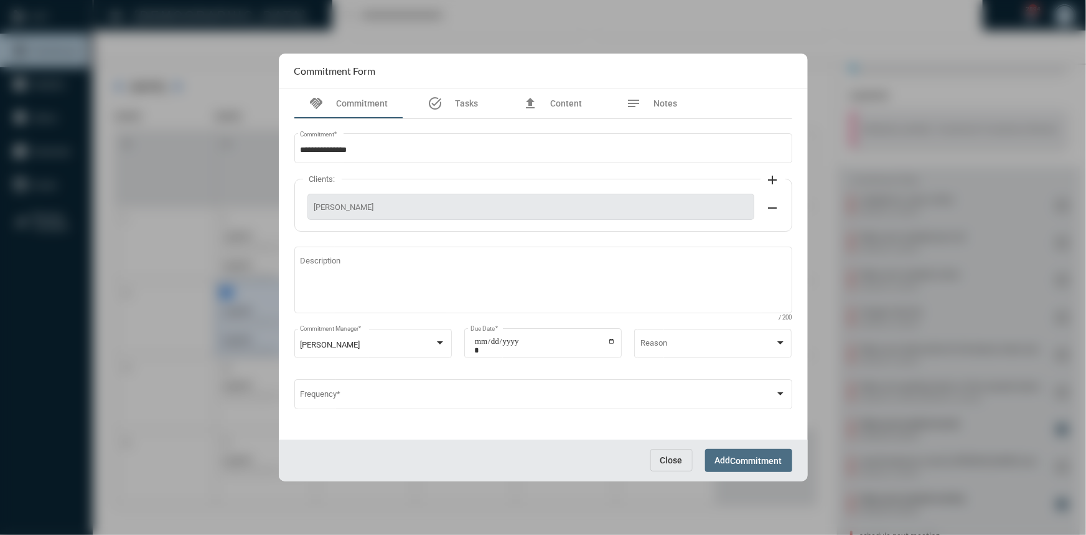
click at [755, 458] on span "Commitment" at bounding box center [757, 461] width 52 height 10
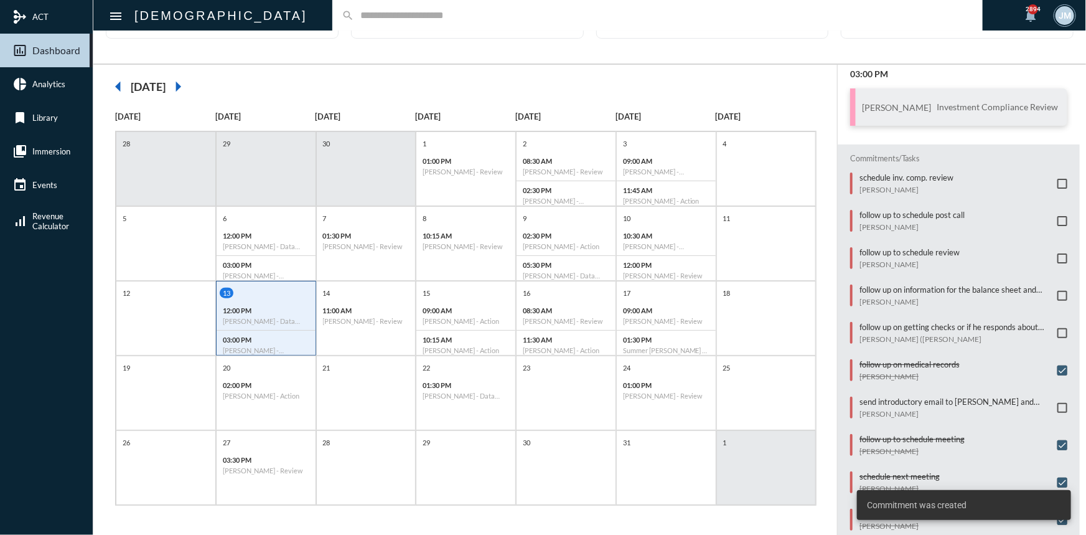
scroll to position [153, 0]
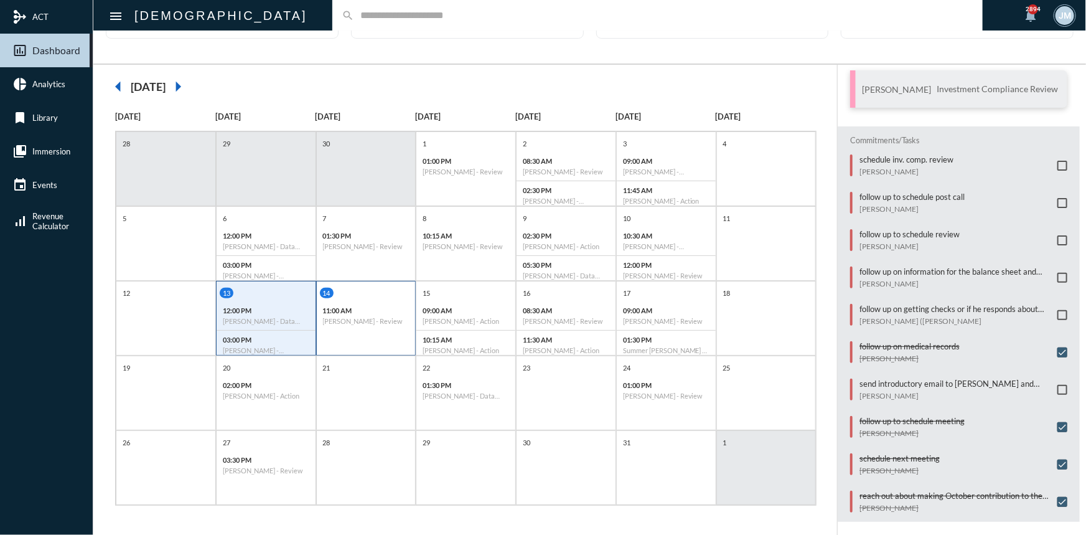
click at [351, 311] on p "11:00 AM" at bounding box center [366, 310] width 87 height 8
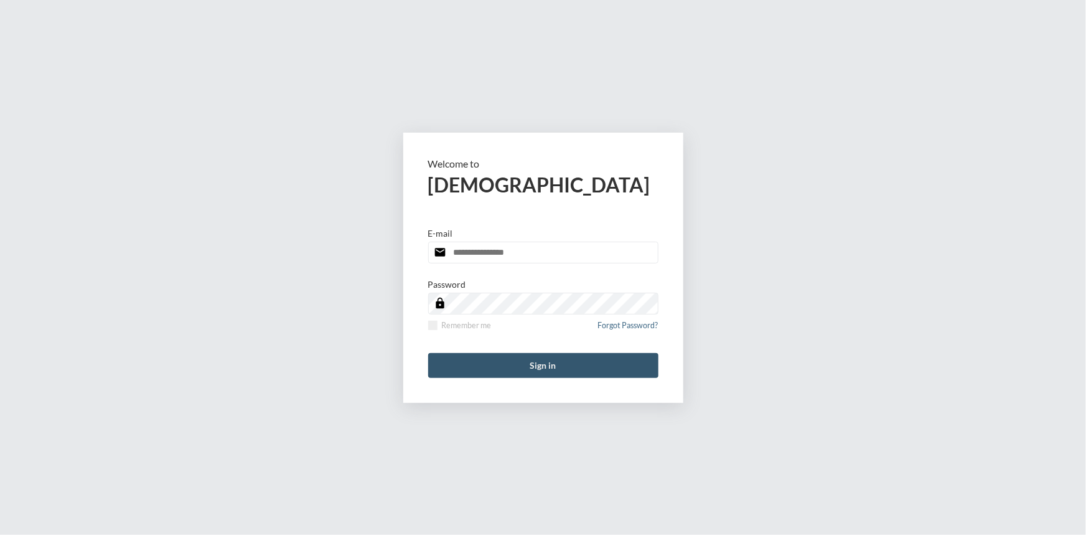
type input "**********"
click at [529, 355] on button "Sign in" at bounding box center [543, 365] width 230 height 25
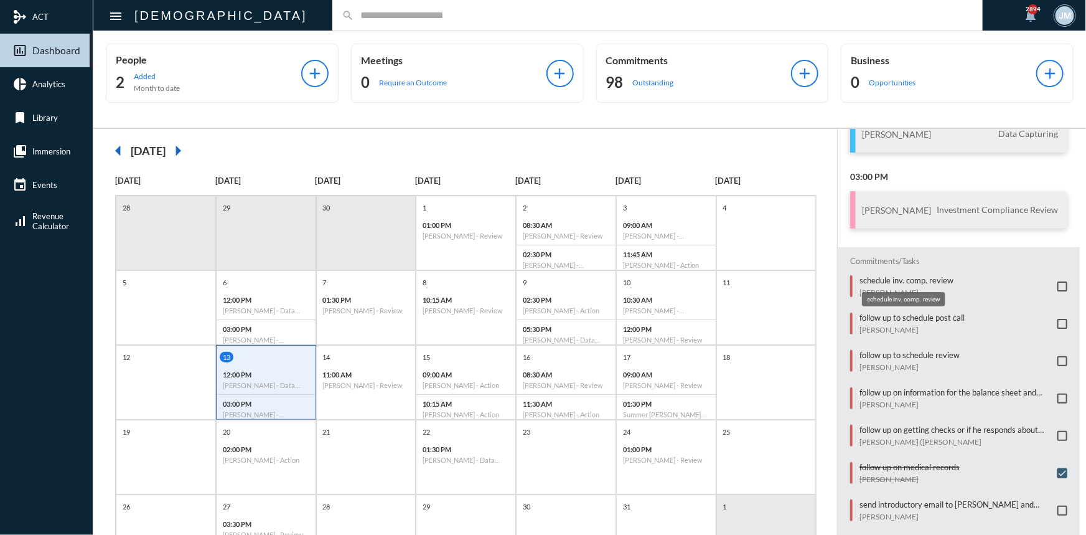
click at [903, 281] on p "schedule inv. comp. review" at bounding box center [907, 280] width 94 height 10
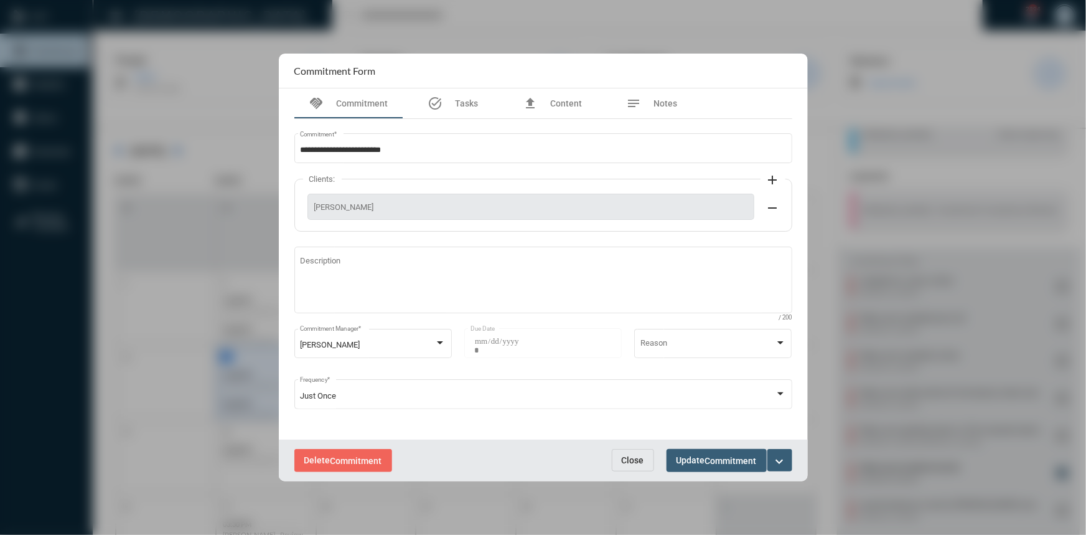
click at [230, 125] on div at bounding box center [543, 267] width 1086 height 535
click at [127, 205] on div at bounding box center [543, 267] width 1086 height 535
click at [643, 456] on span "Close" at bounding box center [633, 460] width 22 height 10
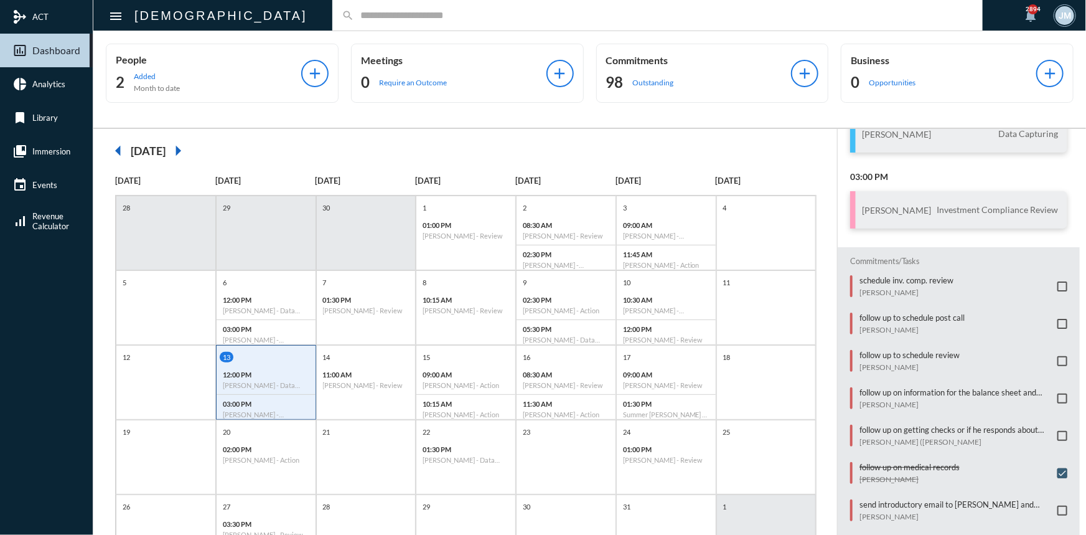
click at [397, 14] on input "text" at bounding box center [663, 15] width 619 height 11
type input "*******"
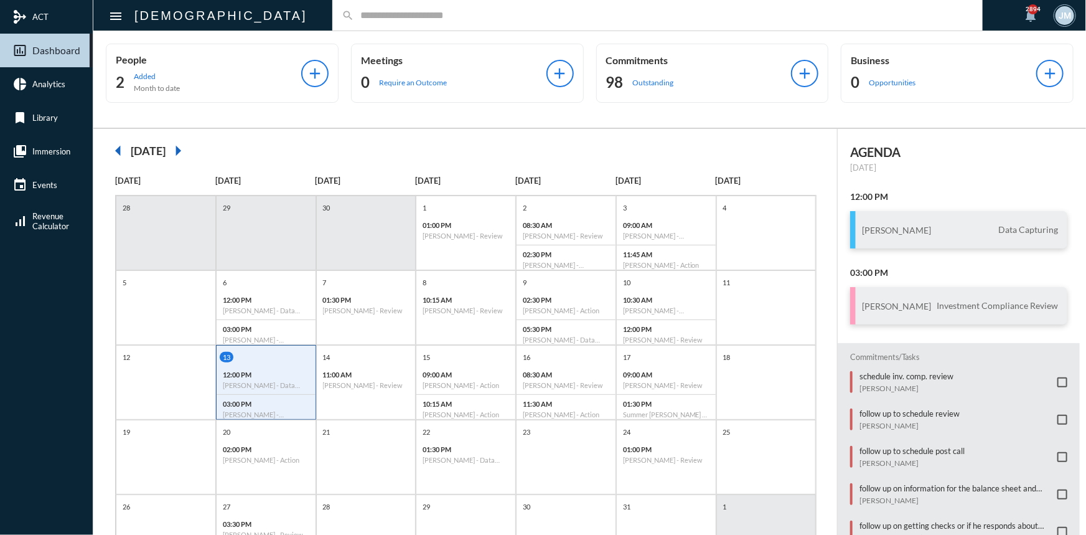
click at [354, 12] on input "text" at bounding box center [663, 15] width 619 height 11
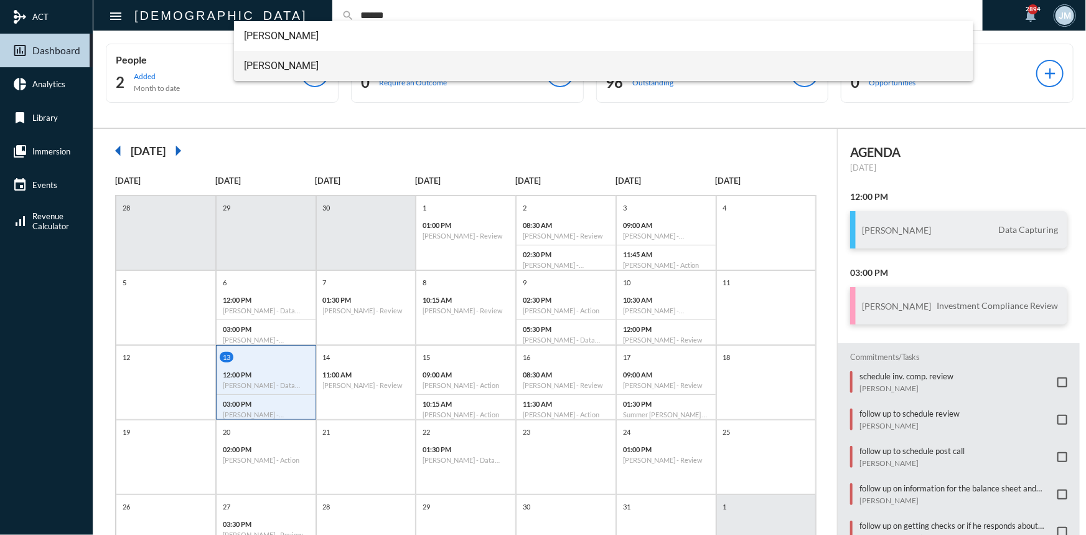
type input "******"
click at [280, 65] on span "Kieran Wilmot" at bounding box center [604, 66] width 720 height 30
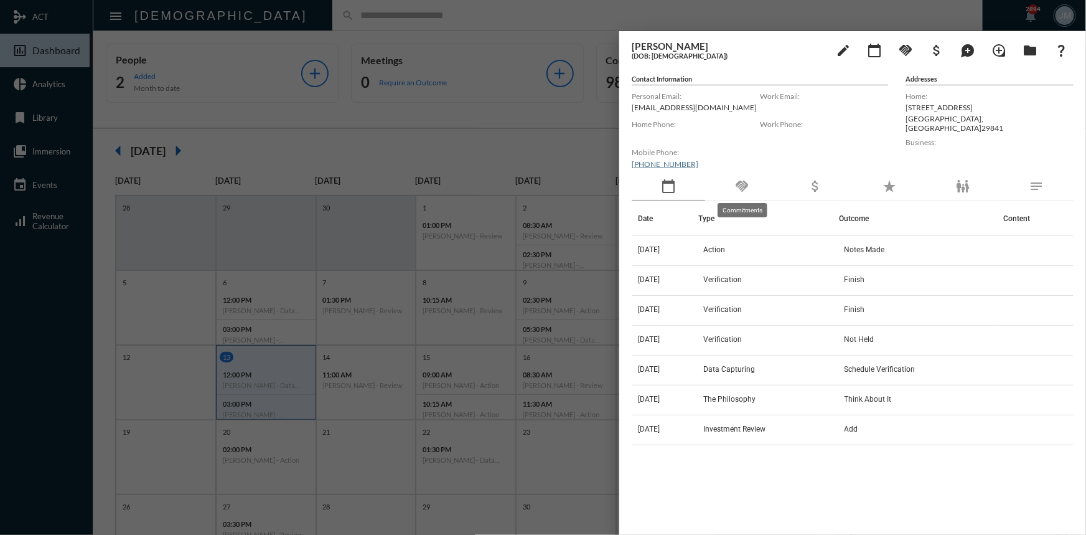
click at [744, 181] on mat-icon "handshake" at bounding box center [742, 186] width 15 height 15
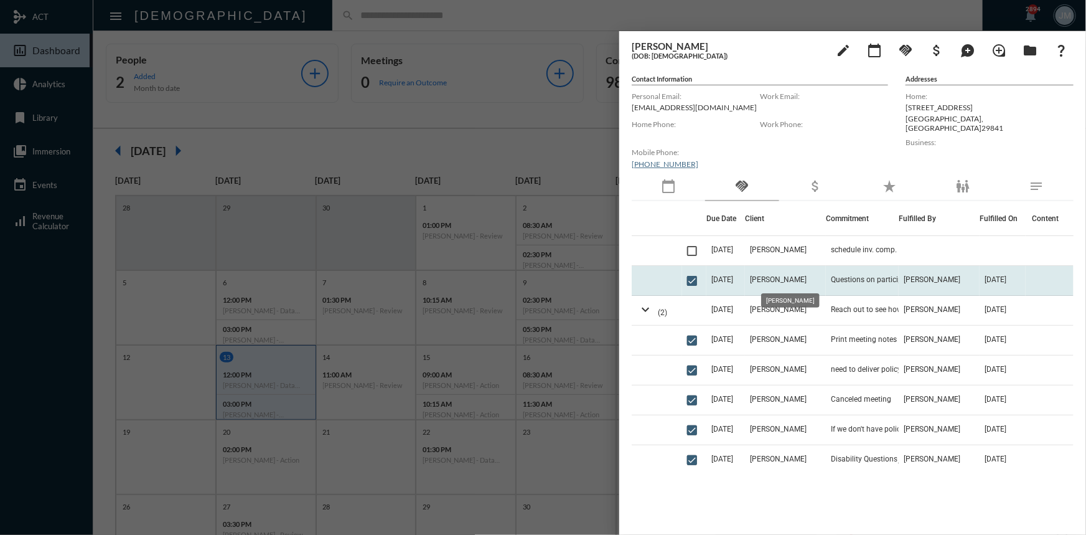
click at [803, 280] on span "[PERSON_NAME]" at bounding box center [778, 279] width 57 height 9
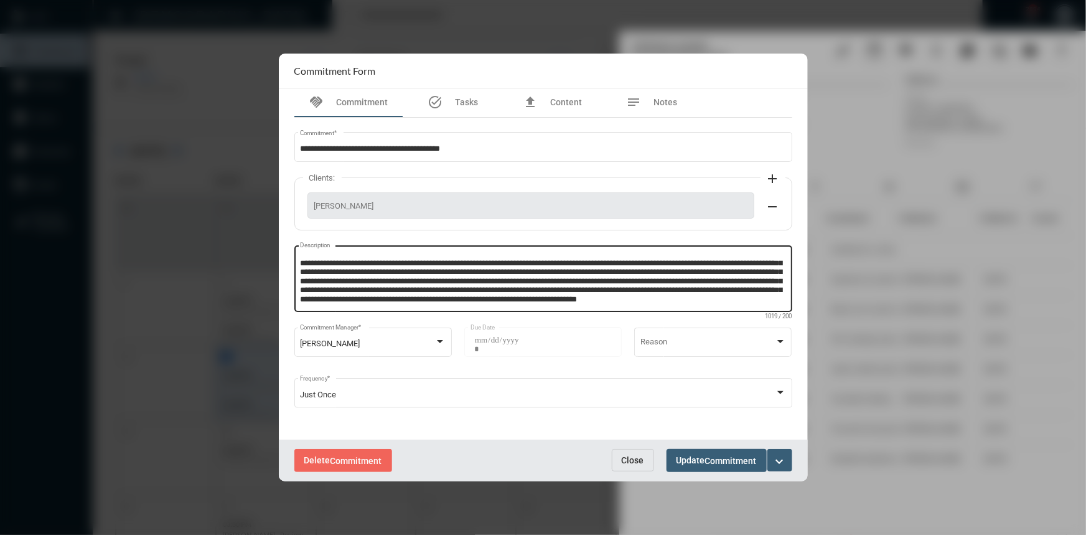
scroll to position [4, 0]
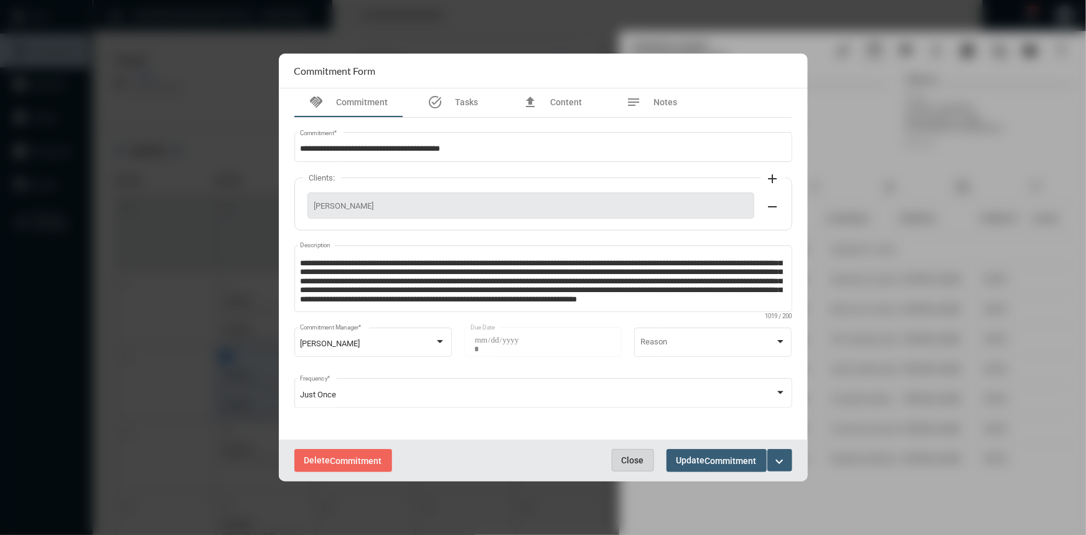
click at [640, 455] on span "Close" at bounding box center [633, 460] width 22 height 10
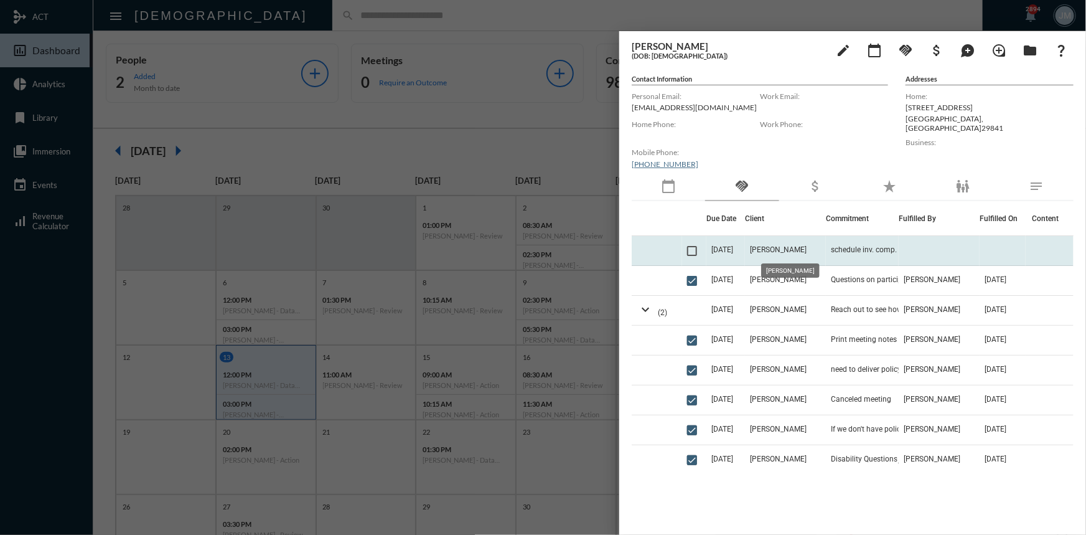
click at [796, 253] on span "[PERSON_NAME]" at bounding box center [778, 249] width 57 height 9
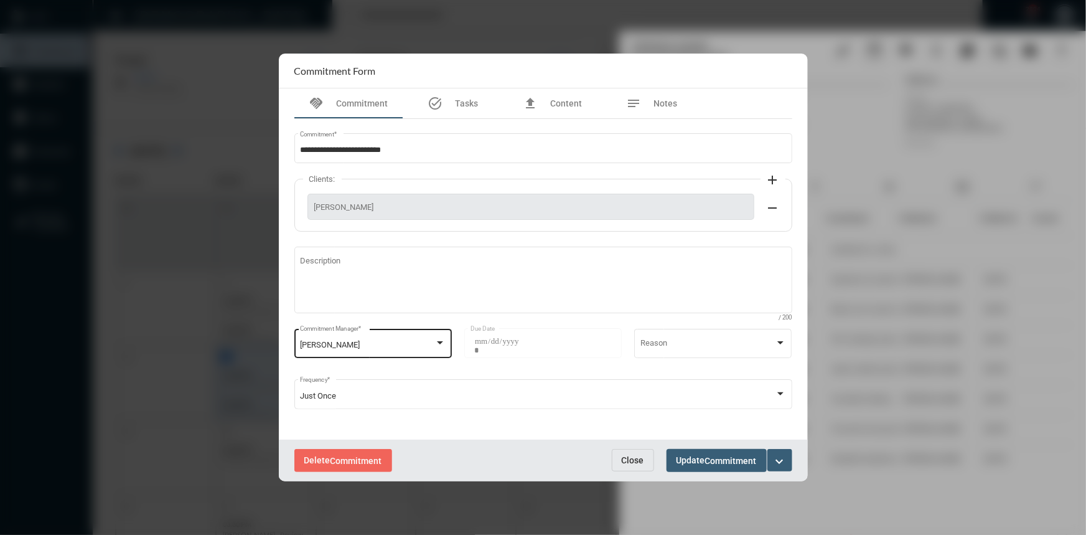
click at [438, 344] on div at bounding box center [440, 342] width 6 height 3
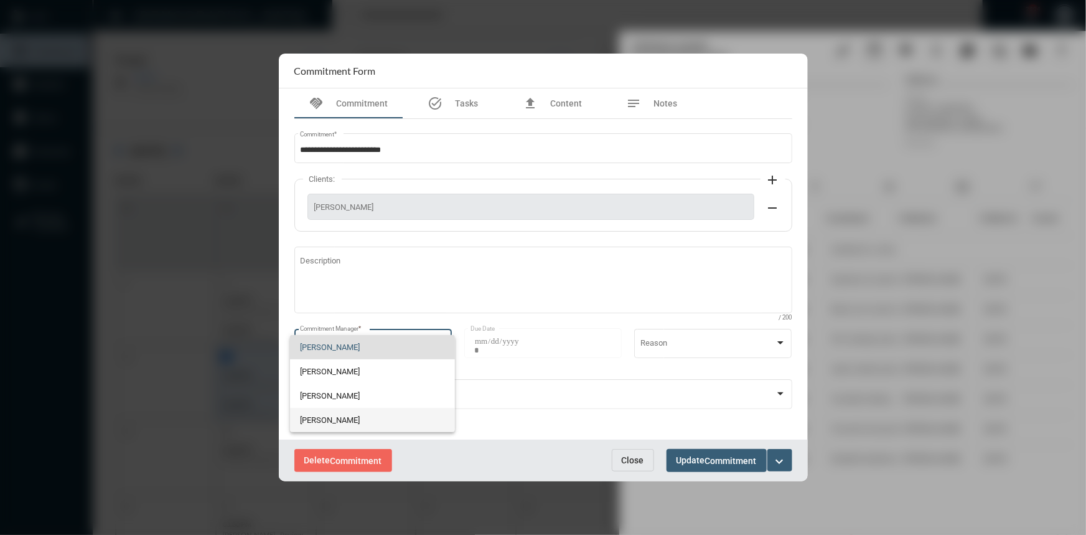
click at [329, 417] on span "Julie Redd" at bounding box center [372, 420] width 144 height 24
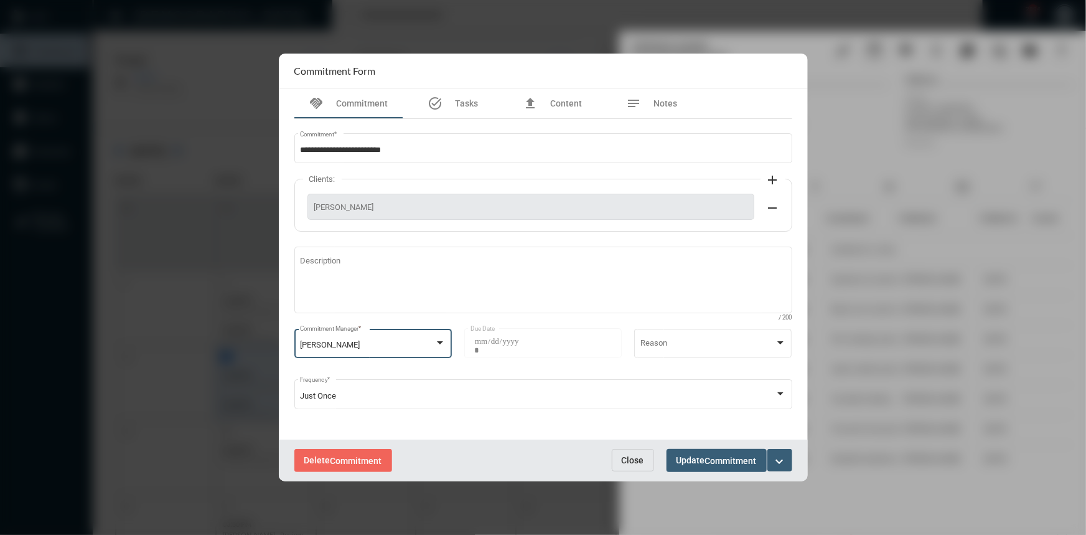
click at [784, 461] on mat-icon "expand_more" at bounding box center [780, 461] width 15 height 15
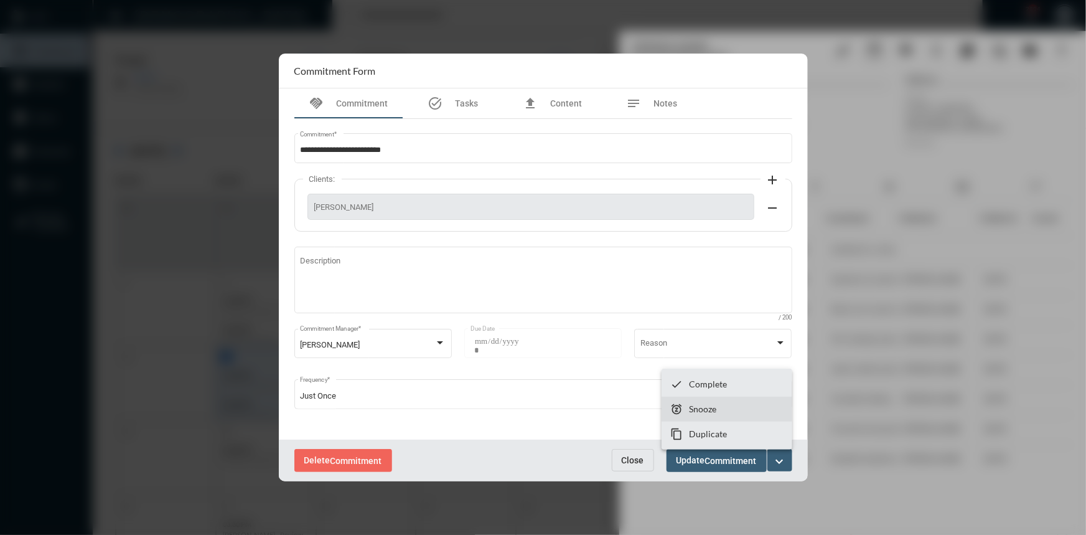
click at [735, 405] on section "snooze Snooze" at bounding box center [727, 409] width 131 height 25
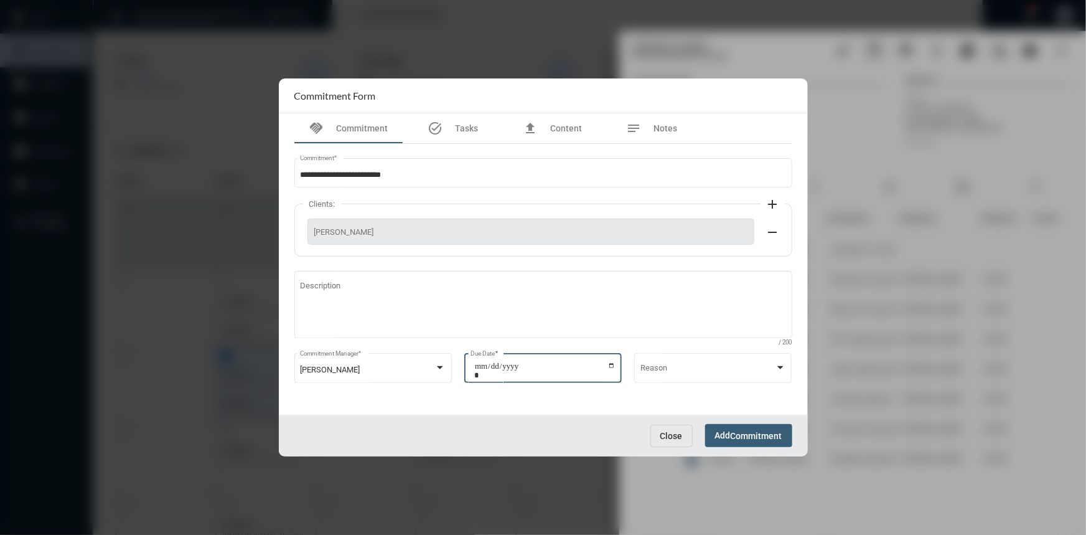
click at [611, 365] on input "**********" at bounding box center [544, 370] width 141 height 17
type input "**********"
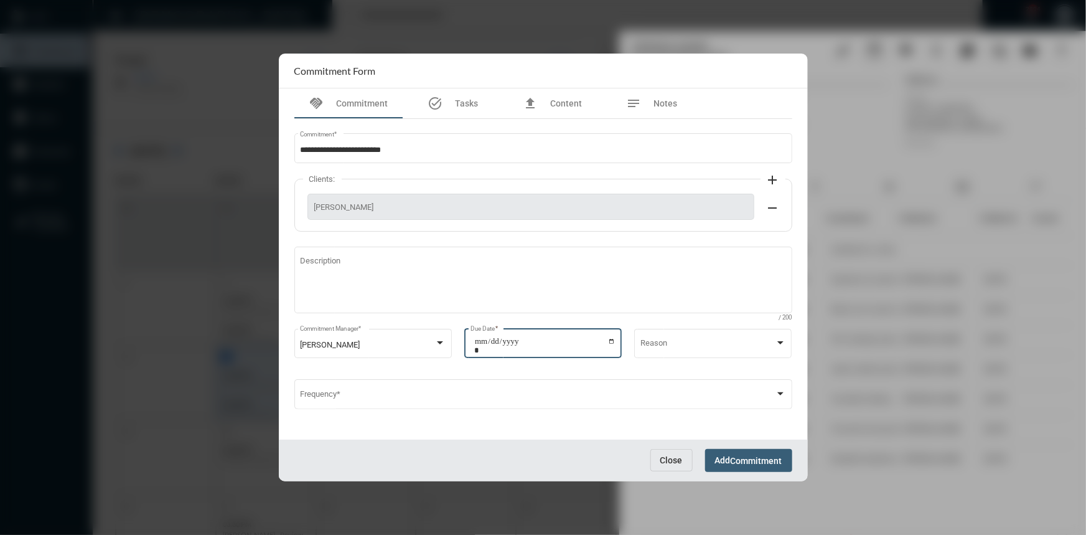
click at [740, 462] on span "Commitment" at bounding box center [757, 461] width 52 height 10
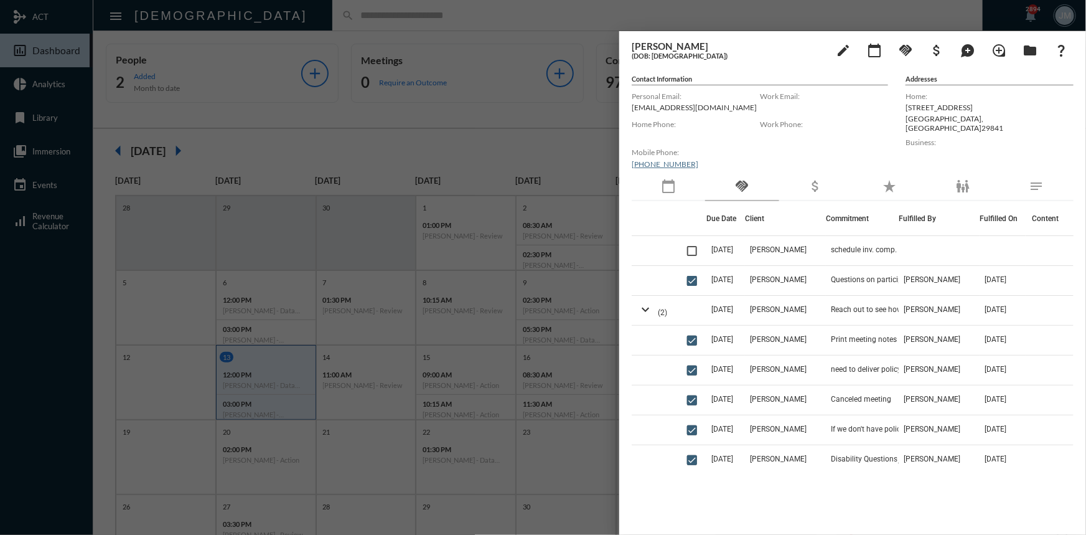
click at [540, 151] on div at bounding box center [543, 267] width 1086 height 535
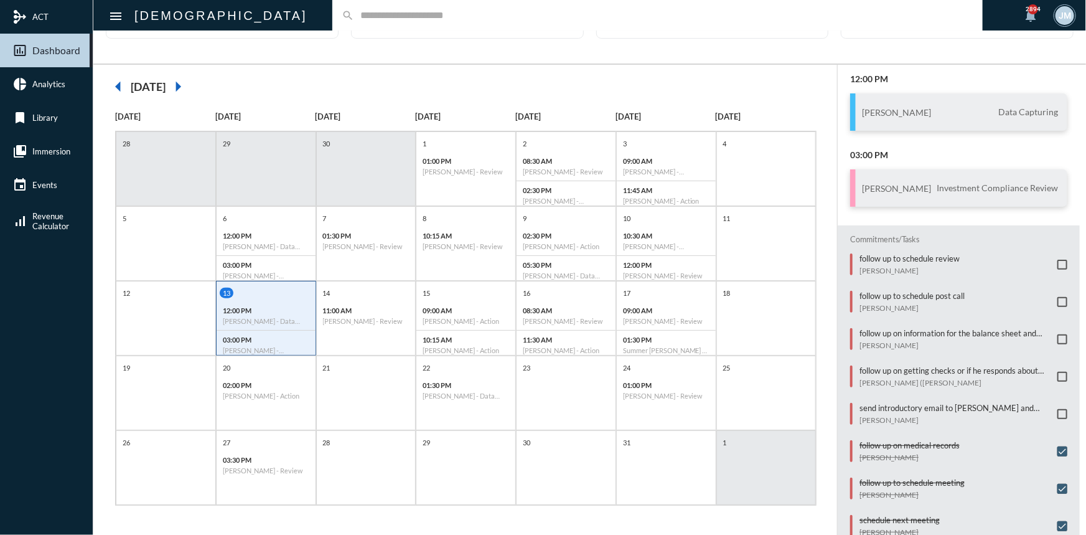
scroll to position [3, 0]
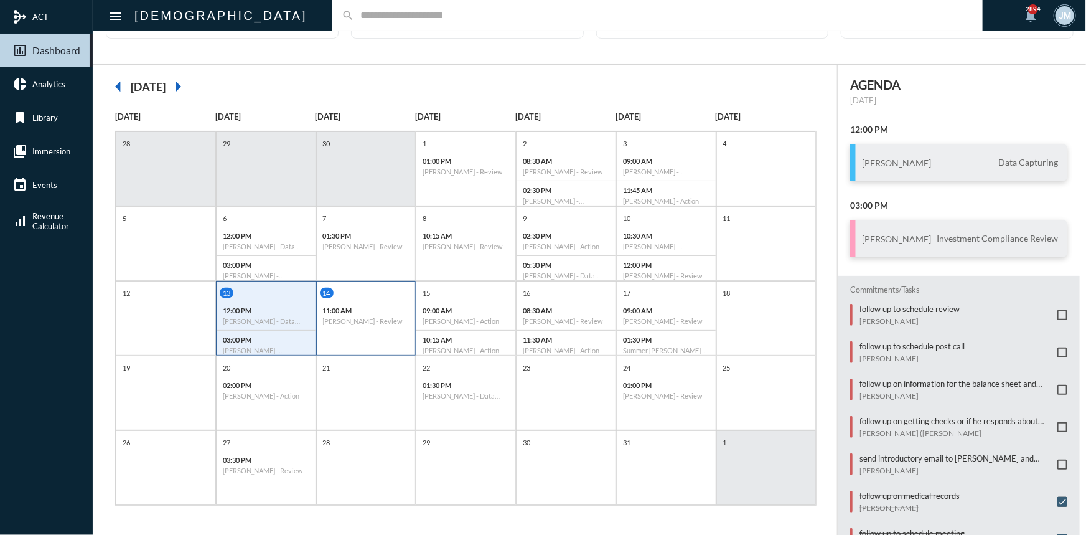
click at [354, 296] on div "14" at bounding box center [368, 293] width 96 height 11
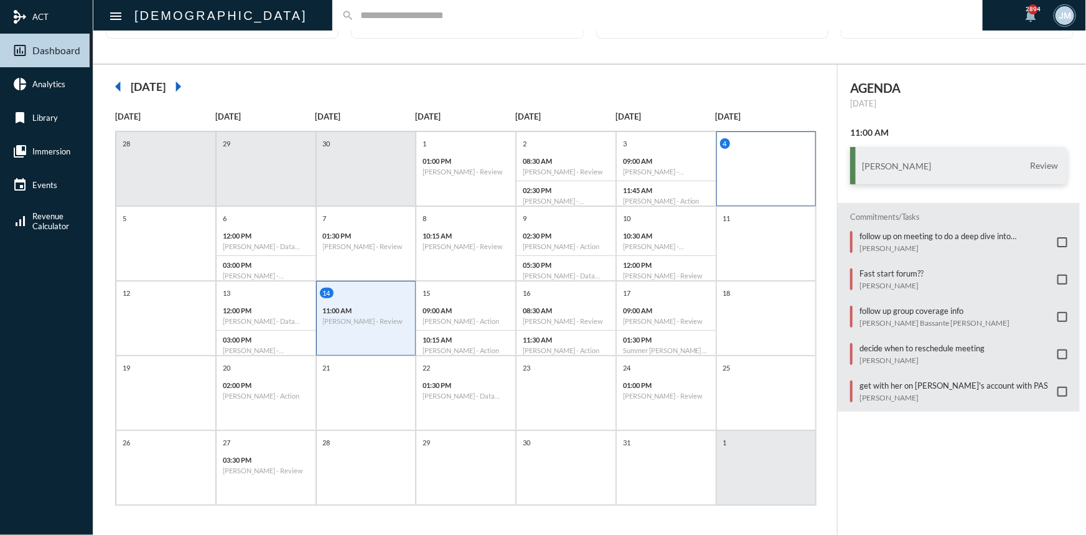
scroll to position [7, 0]
